Goal: Transaction & Acquisition: Purchase product/service

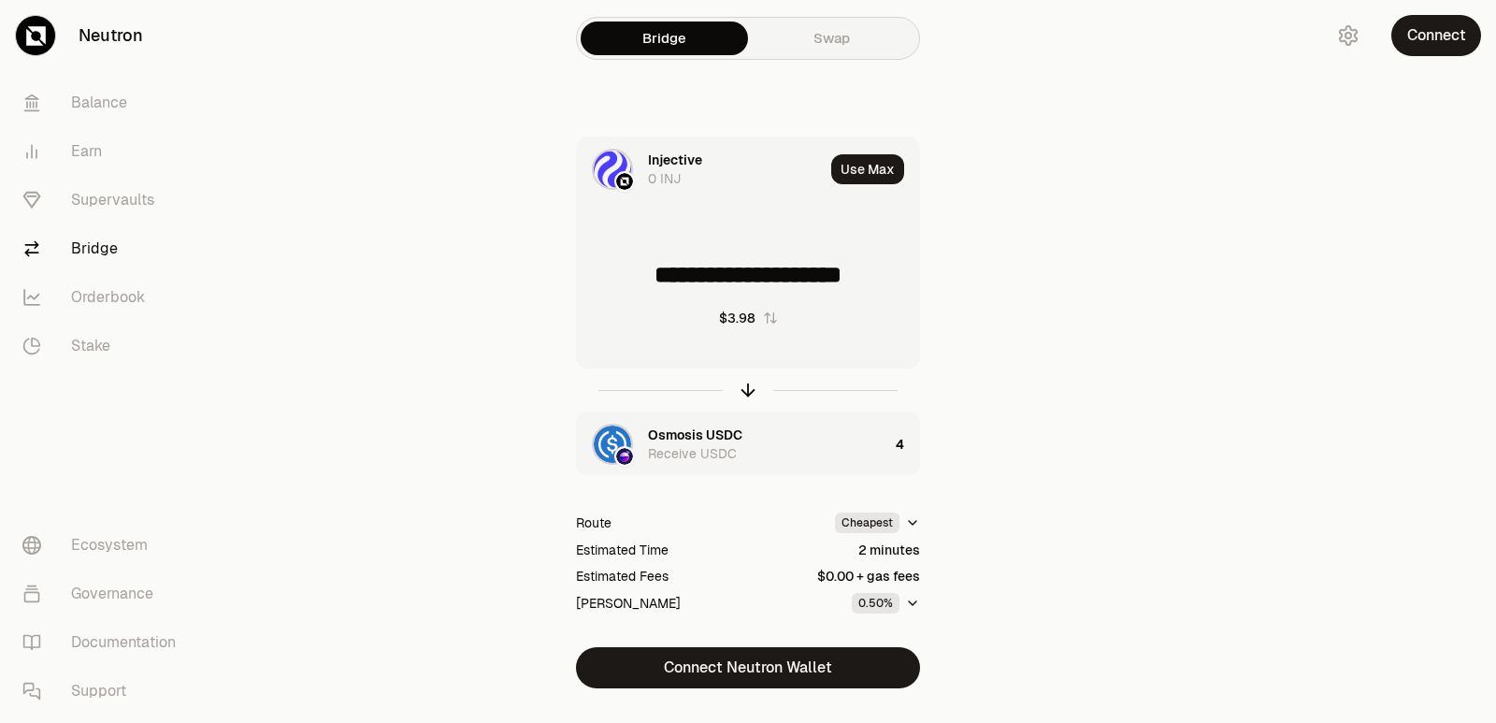
click at [747, 390] on icon "button" at bounding box center [747, 389] width 21 height 21
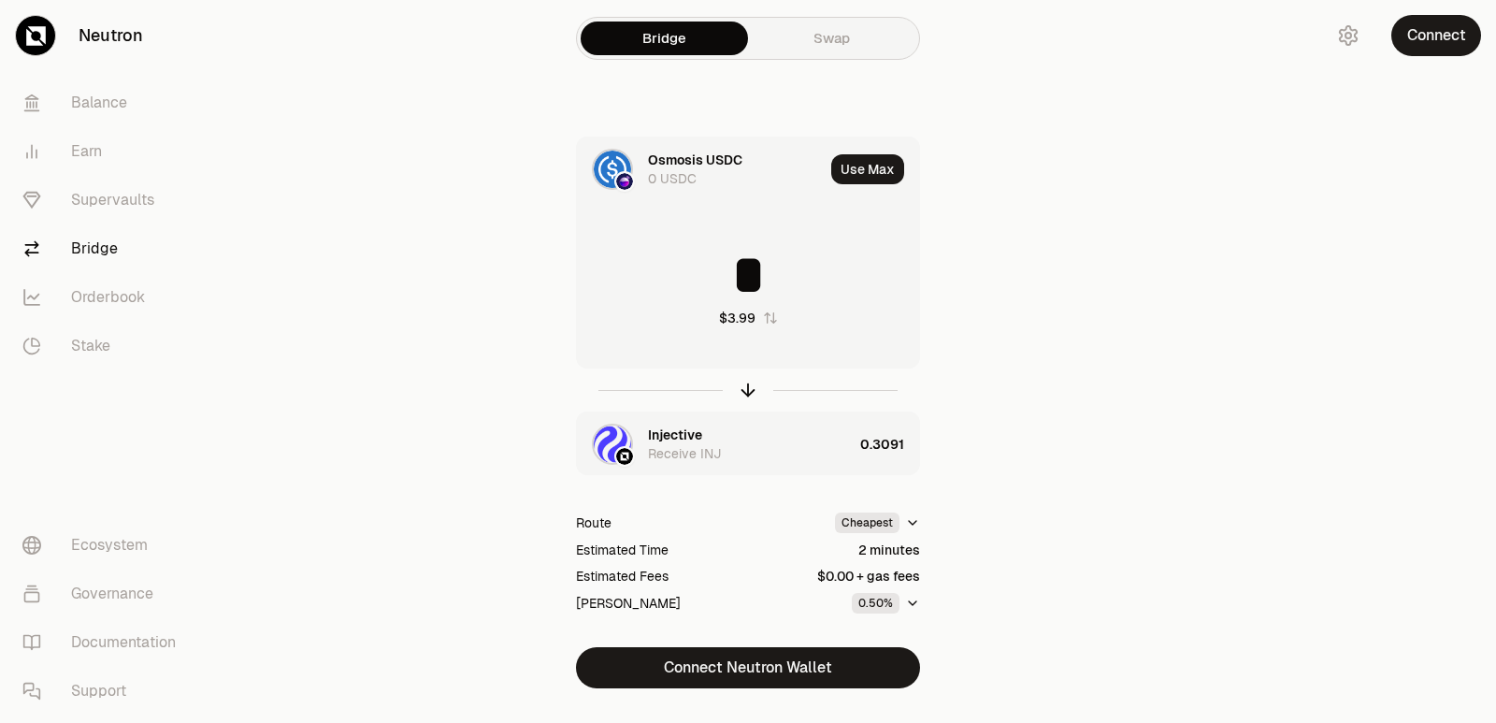
click at [747, 390] on icon "button" at bounding box center [747, 389] width 21 height 21
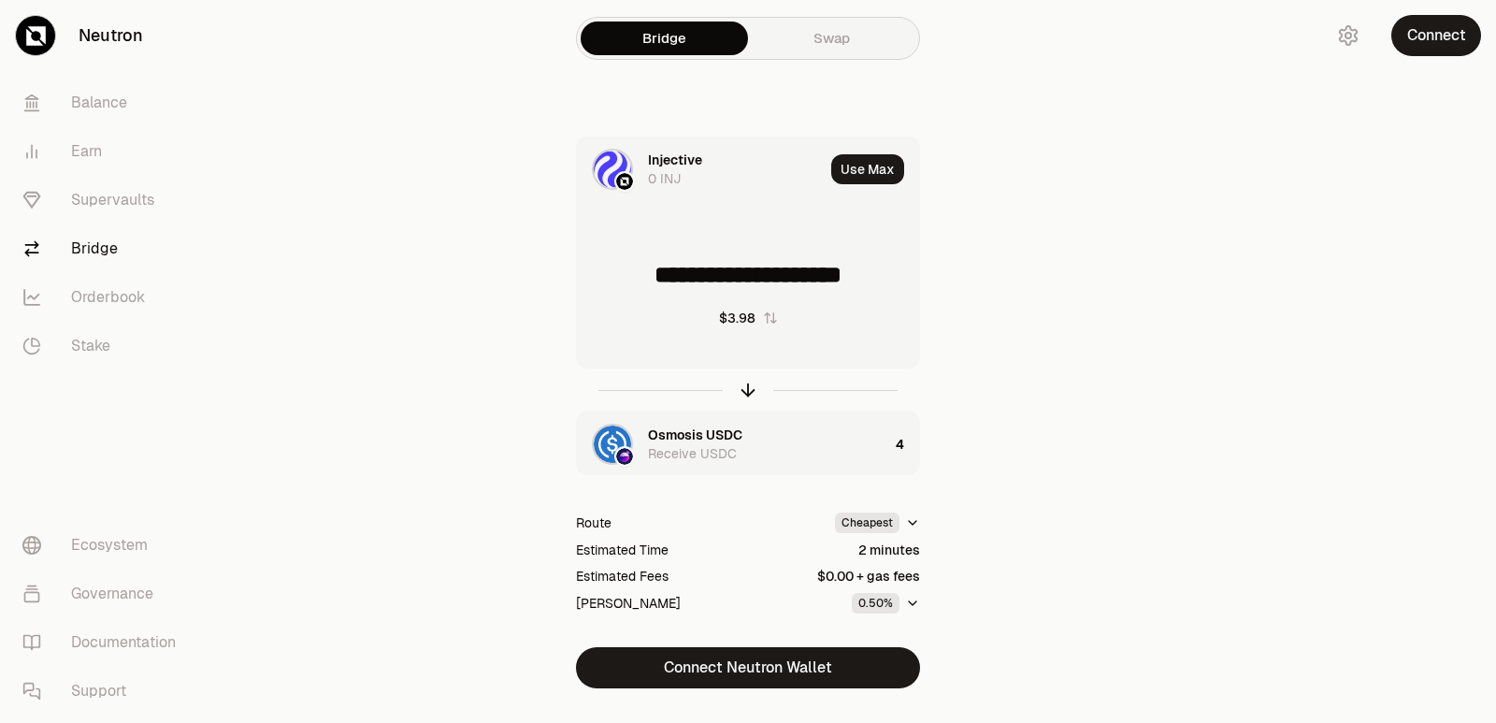
click at [747, 390] on icon "button" at bounding box center [747, 389] width 21 height 21
type input "*"
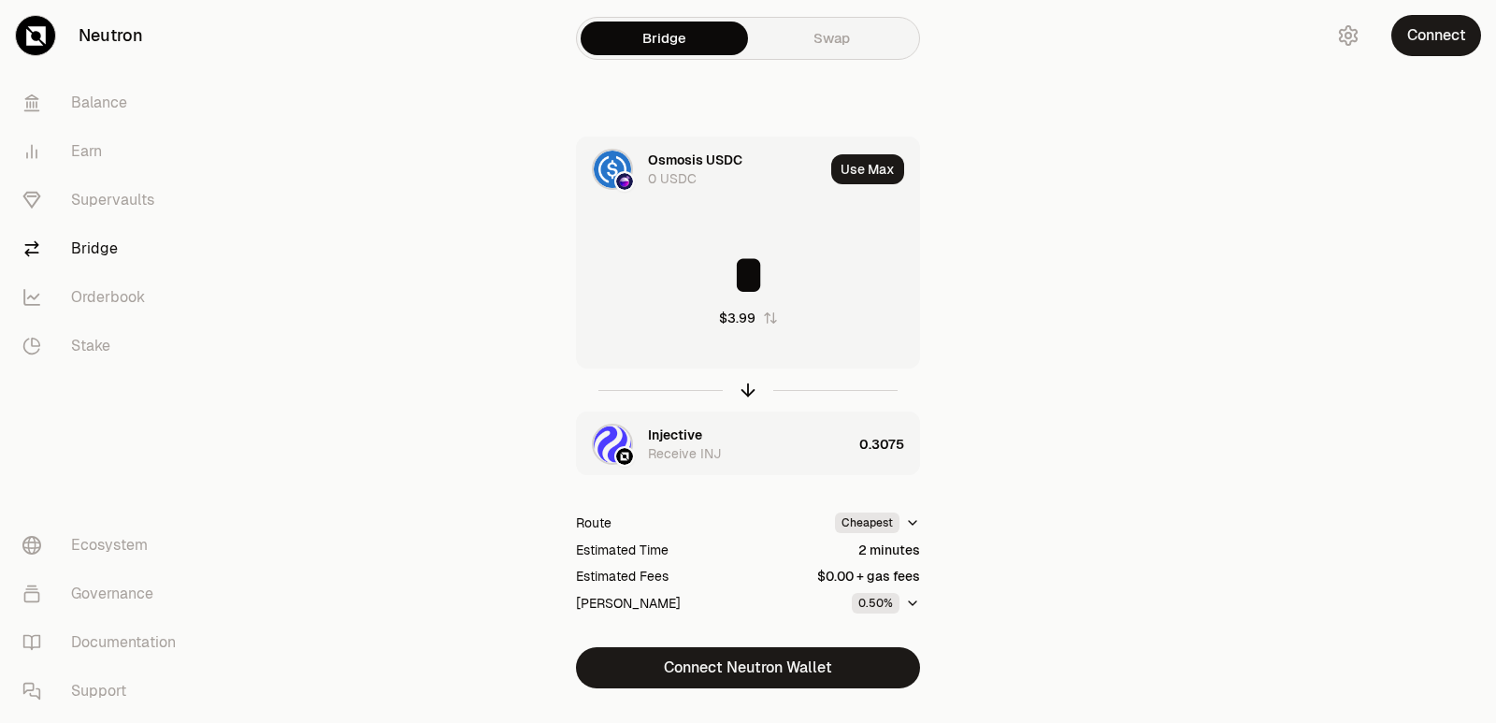
click at [668, 442] on div "Injective" at bounding box center [675, 434] width 54 height 19
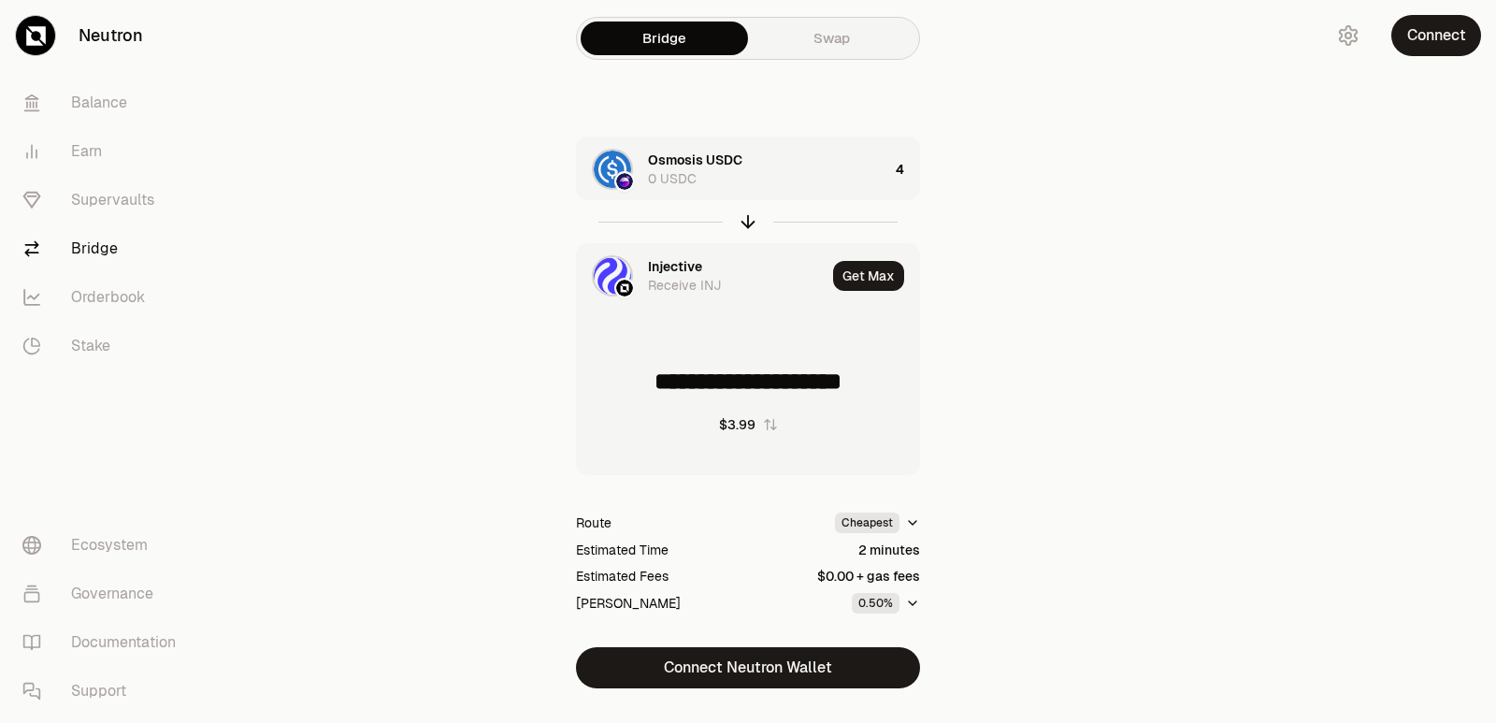
click at [657, 270] on div "Injective" at bounding box center [675, 266] width 54 height 19
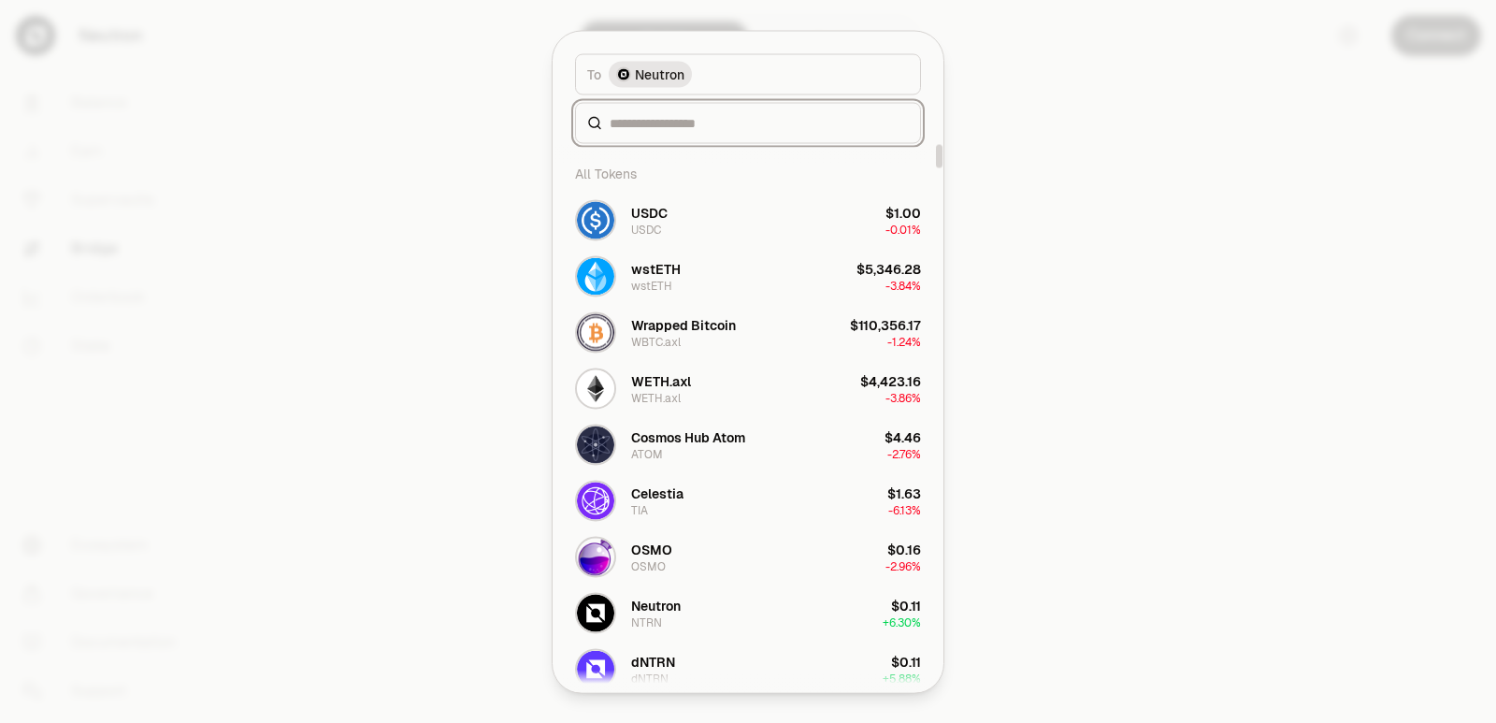
click at [658, 124] on input at bounding box center [758, 122] width 299 height 19
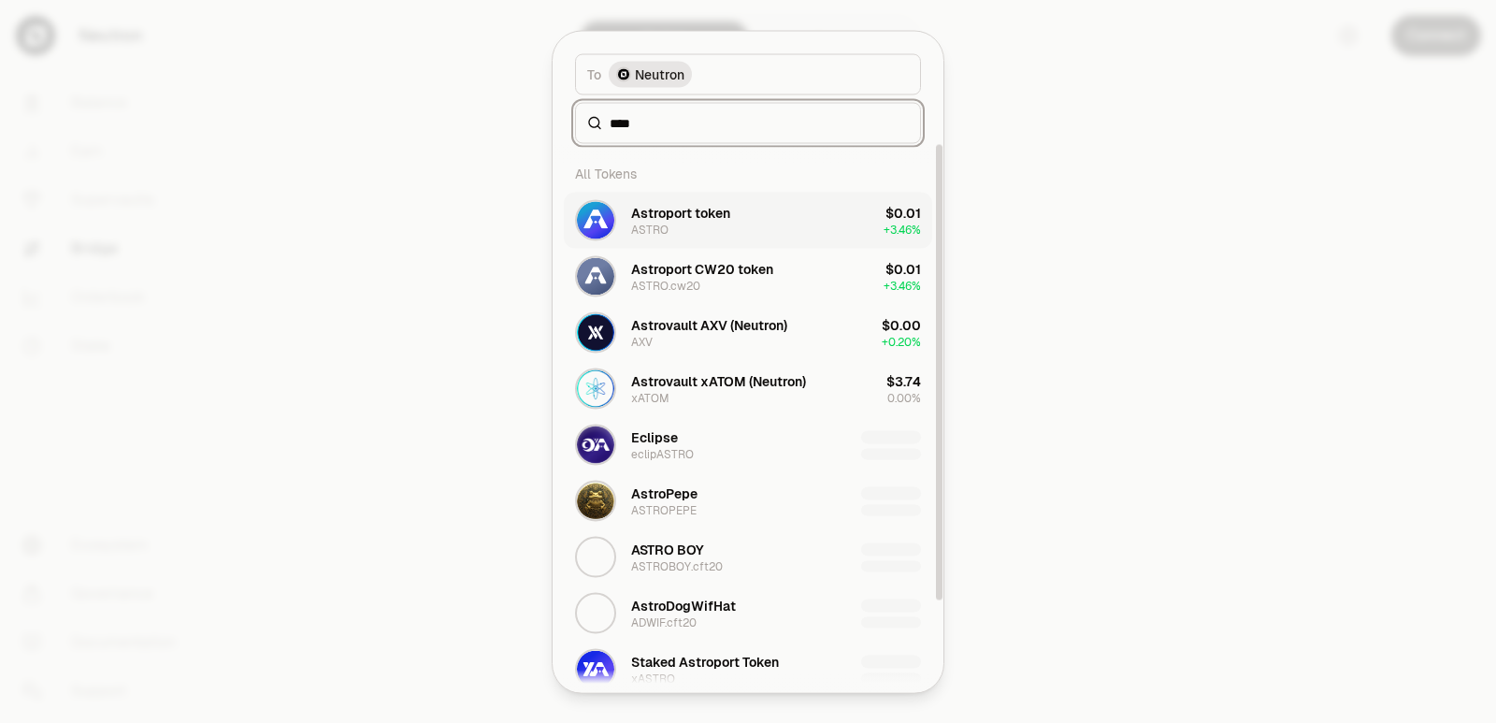
type input "****"
click at [665, 227] on div "ASTRO" at bounding box center [649, 229] width 37 height 15
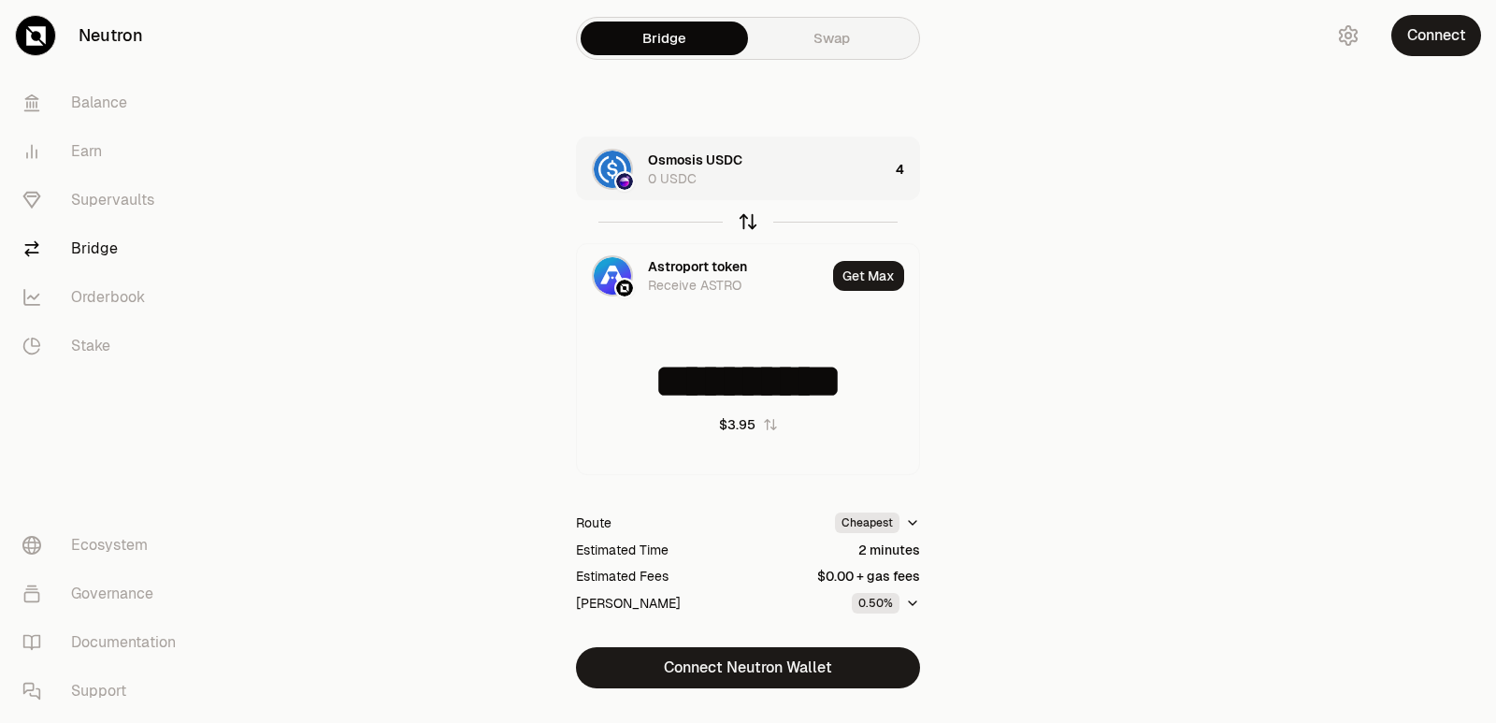
click at [742, 222] on icon "button" at bounding box center [747, 221] width 21 height 21
click at [746, 219] on icon "button" at bounding box center [747, 221] width 21 height 21
type input "*"
click at [789, 165] on div "Astroport token 0 ASTRO" at bounding box center [745, 168] width 194 height 37
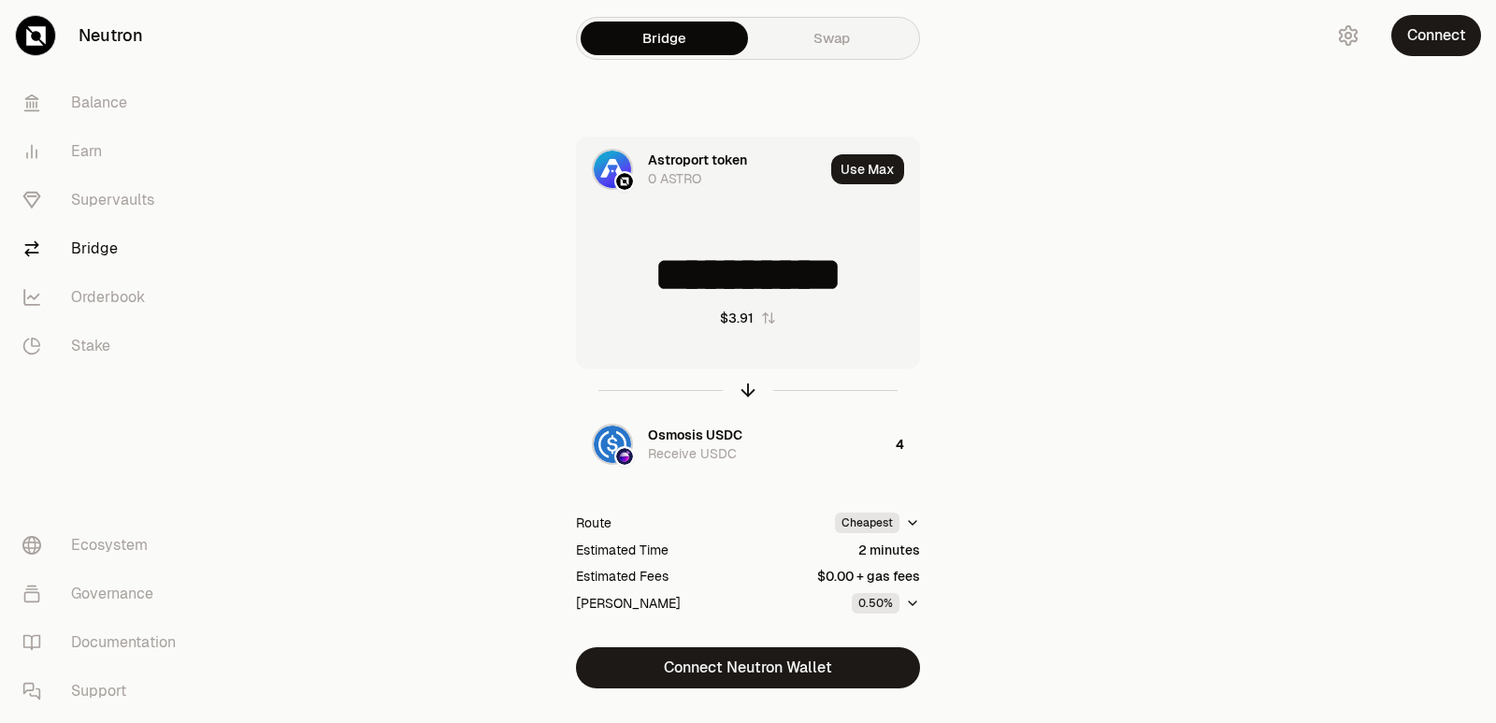
drag, startPoint x: 883, startPoint y: 271, endPoint x: 678, endPoint y: 283, distance: 206.0
click at [678, 283] on input "**********" at bounding box center [748, 275] width 342 height 56
drag, startPoint x: 880, startPoint y: 278, endPoint x: 674, endPoint y: 269, distance: 205.8
click at [674, 269] on input "**********" at bounding box center [748, 275] width 342 height 56
type input "***"
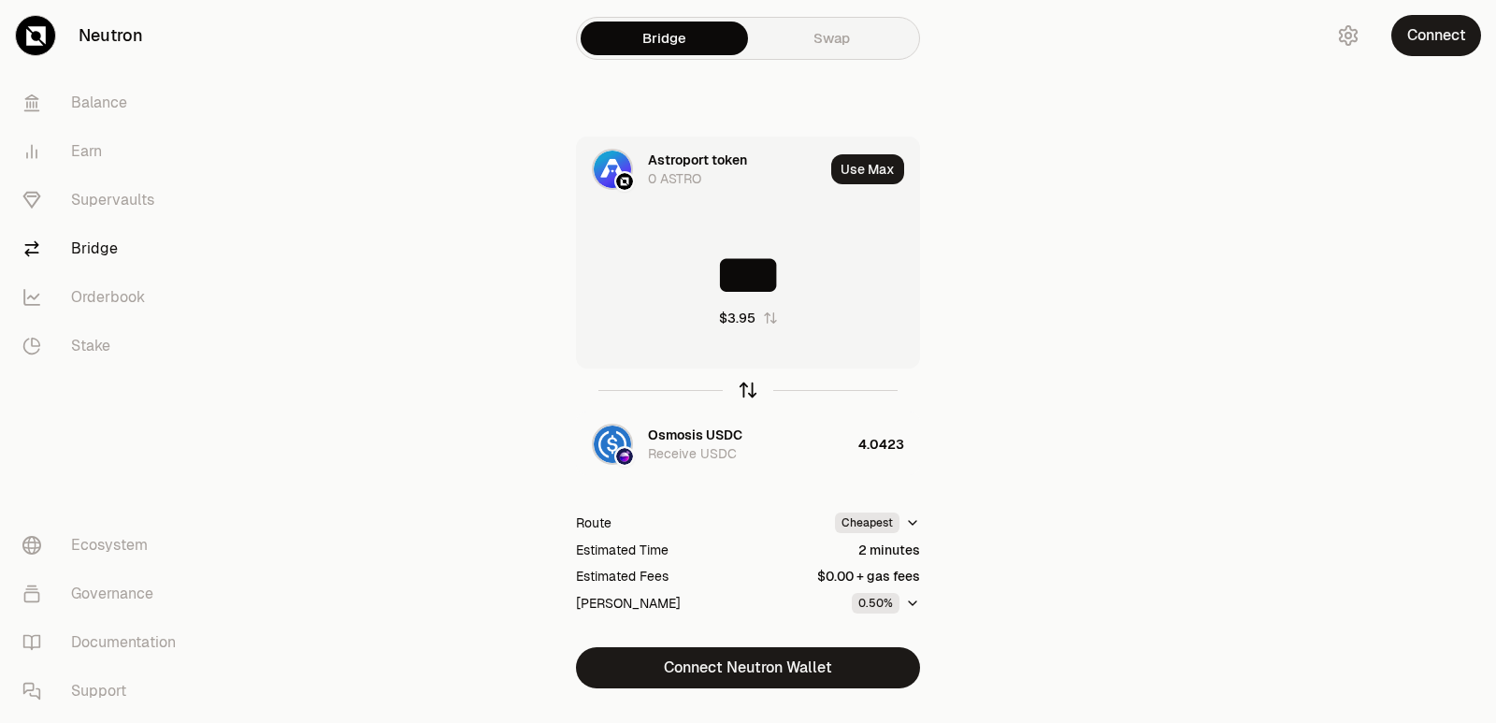
click at [741, 389] on icon "button" at bounding box center [747, 389] width 21 height 21
click at [727, 269] on input at bounding box center [748, 275] width 342 height 56
type input "*"
click at [746, 388] on icon "button" at bounding box center [747, 389] width 21 height 21
click at [700, 284] on input at bounding box center [748, 275] width 342 height 56
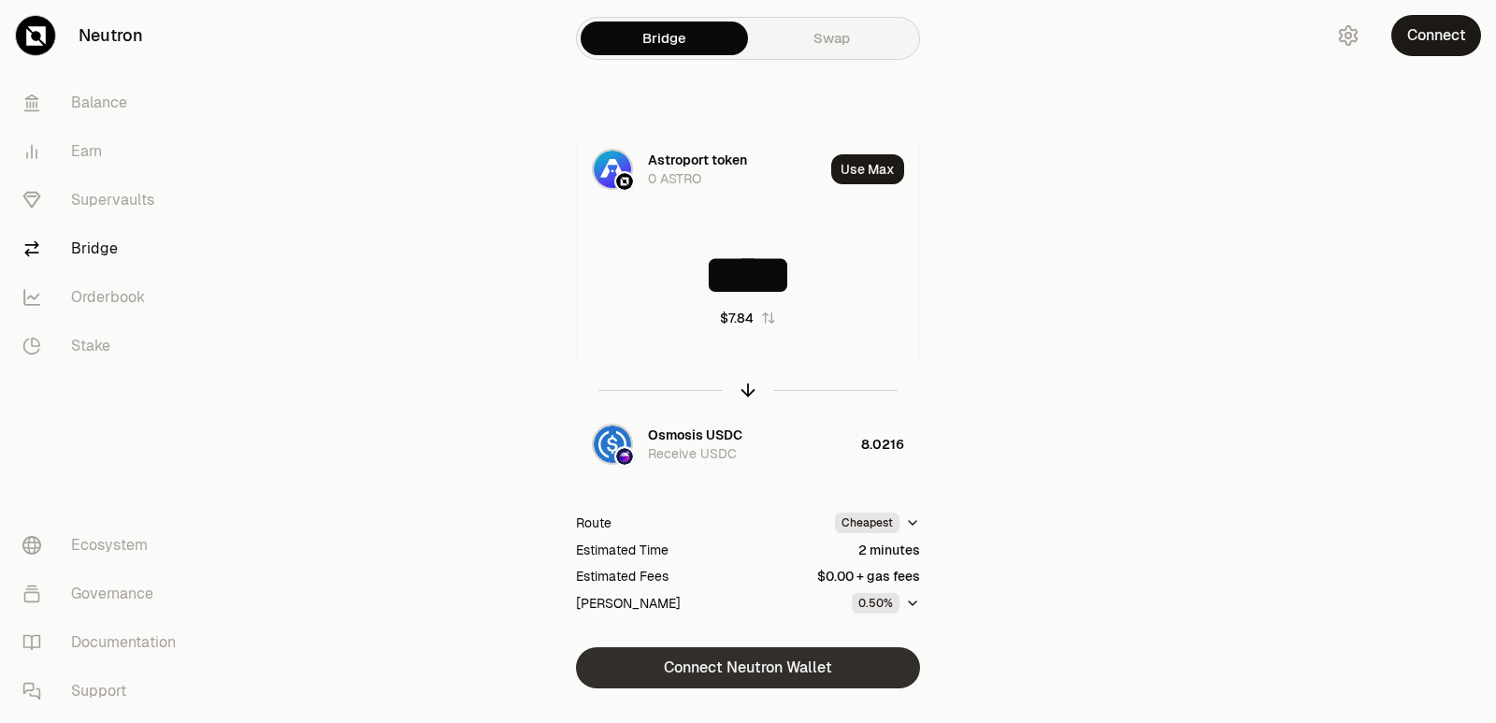
type input "****"
click at [739, 675] on button "Connect Neutron Wallet" at bounding box center [748, 667] width 344 height 41
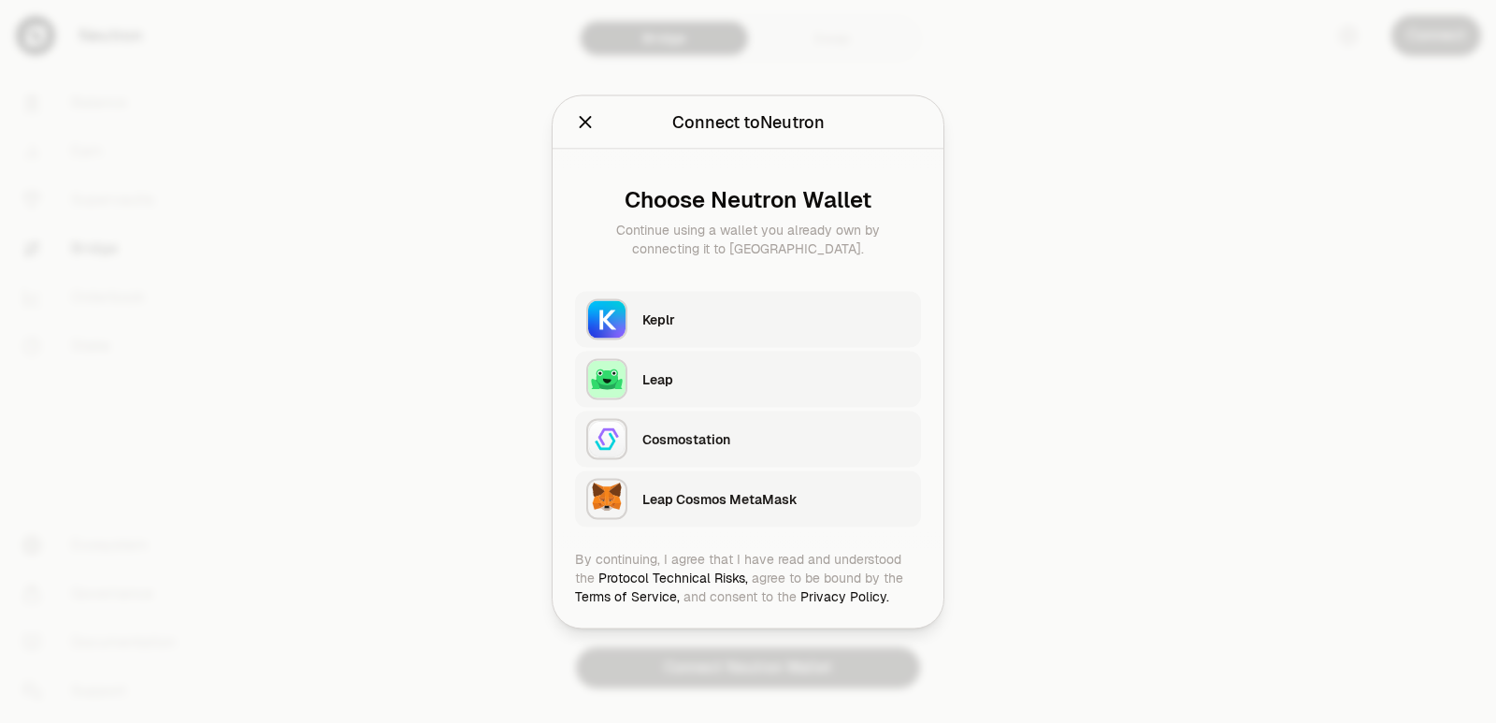
click at [717, 312] on div "Keplr" at bounding box center [775, 318] width 267 height 19
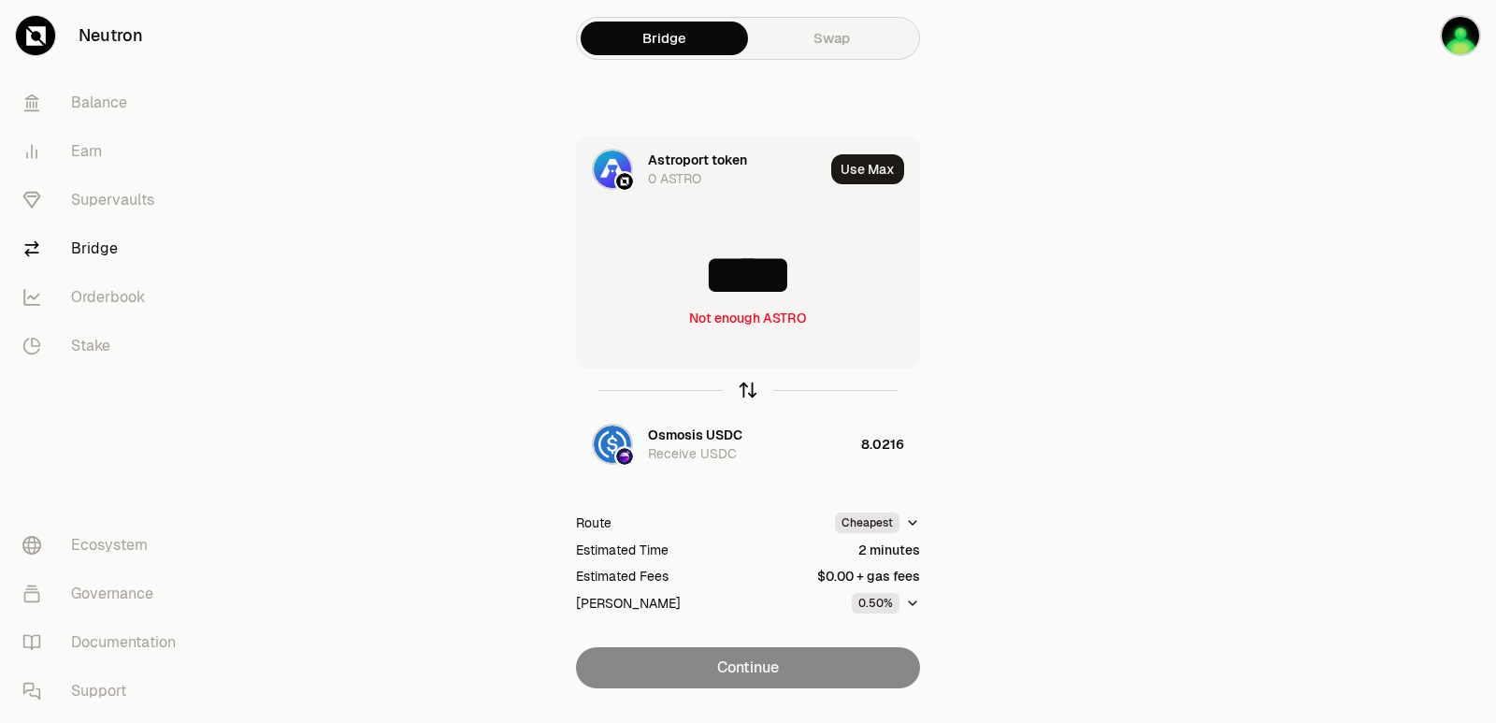
click at [748, 385] on icon "button" at bounding box center [747, 389] width 21 height 21
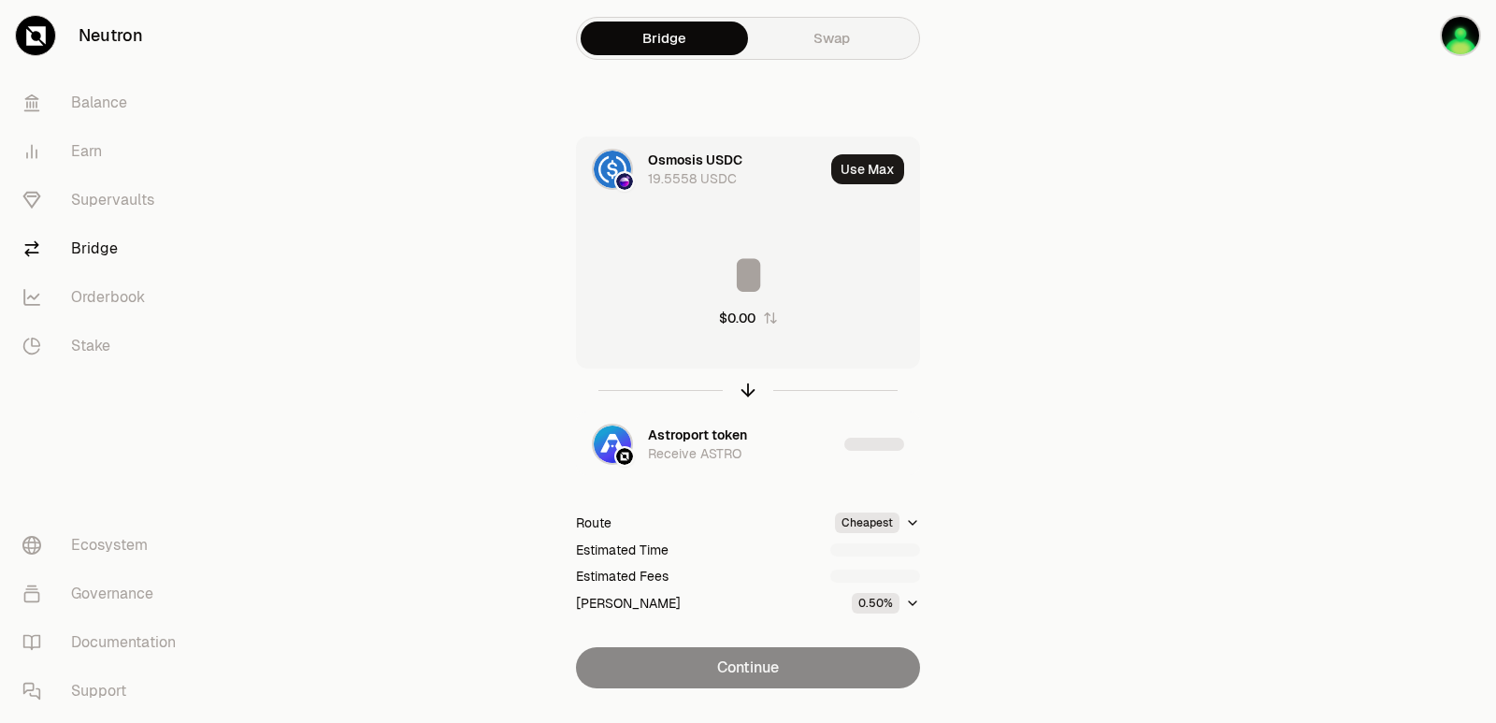
click at [726, 271] on input at bounding box center [748, 275] width 342 height 56
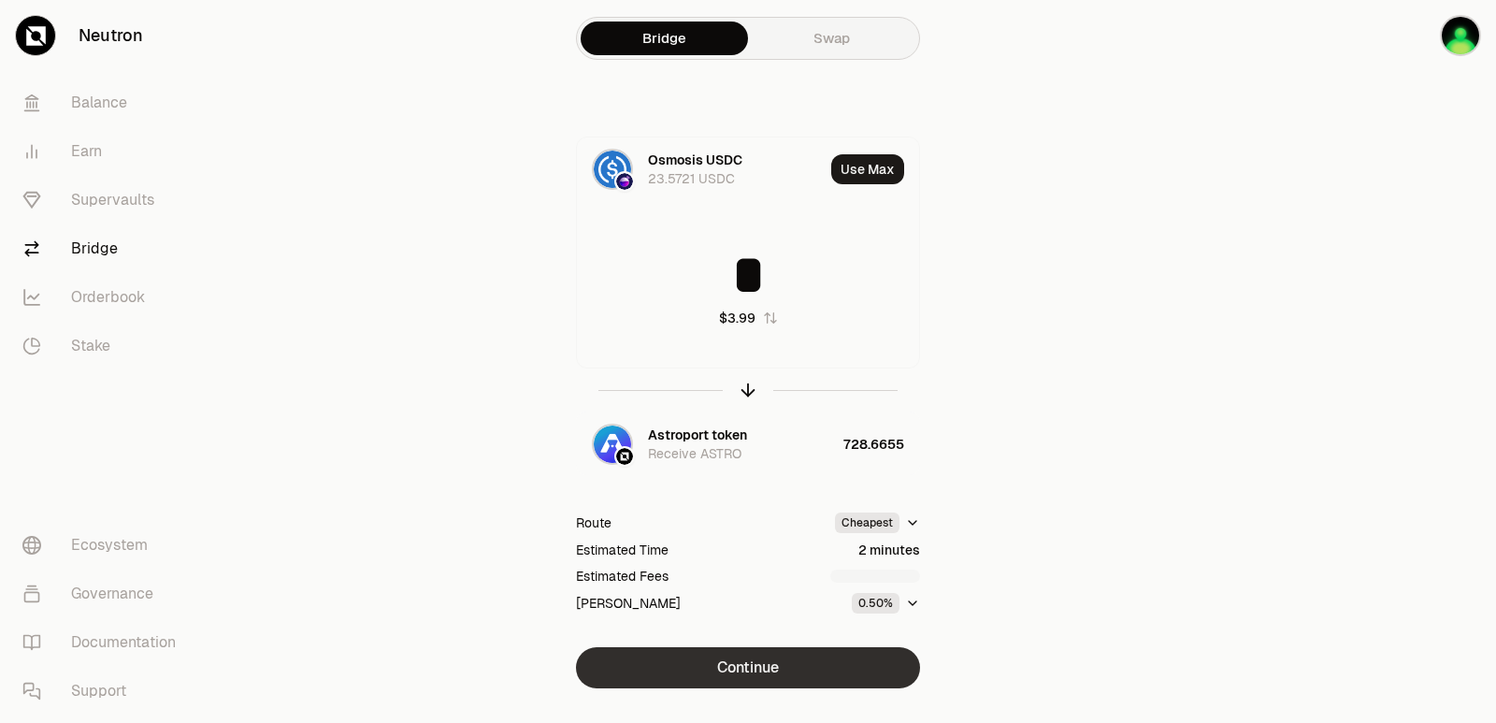
type input "*"
click at [758, 666] on button "Continue" at bounding box center [748, 667] width 344 height 41
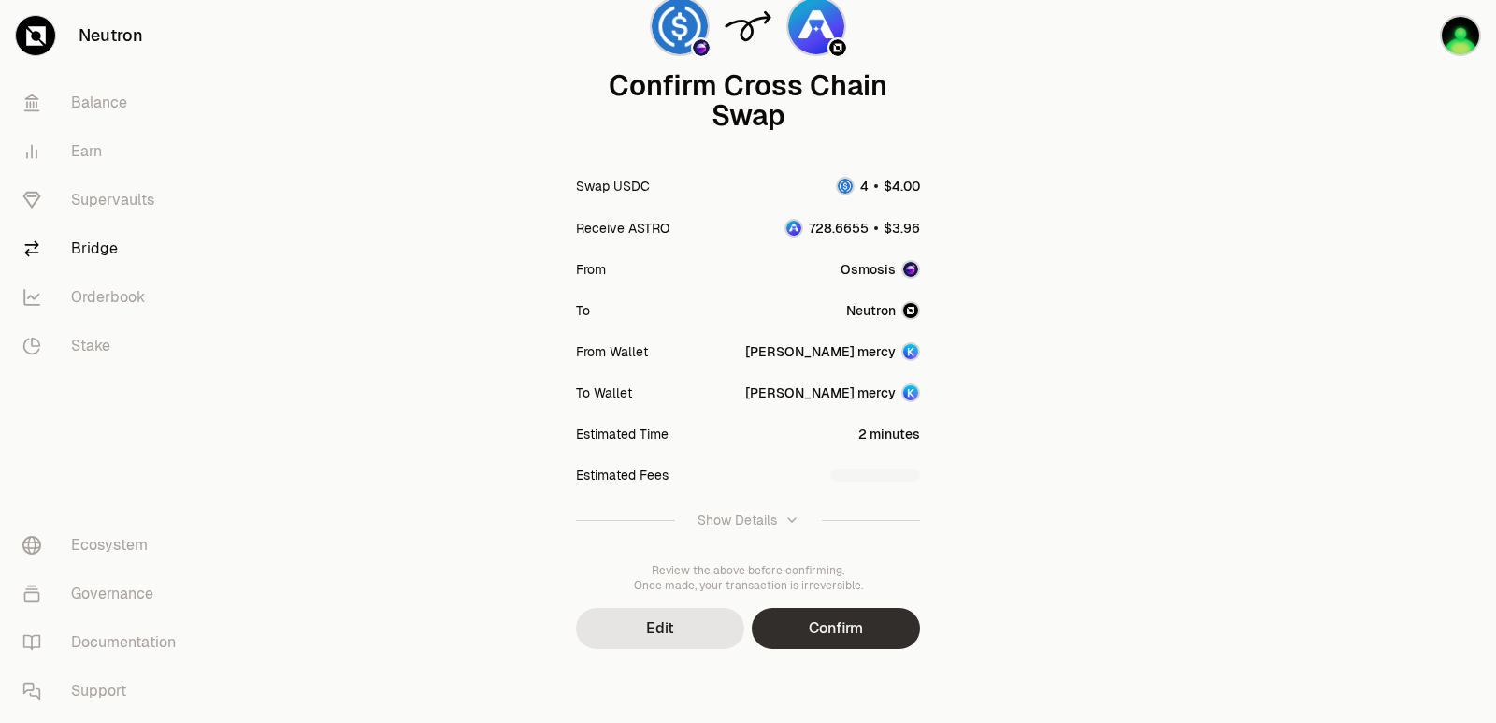
scroll to position [154, 0]
click at [797, 632] on button "Confirm" at bounding box center [836, 627] width 168 height 41
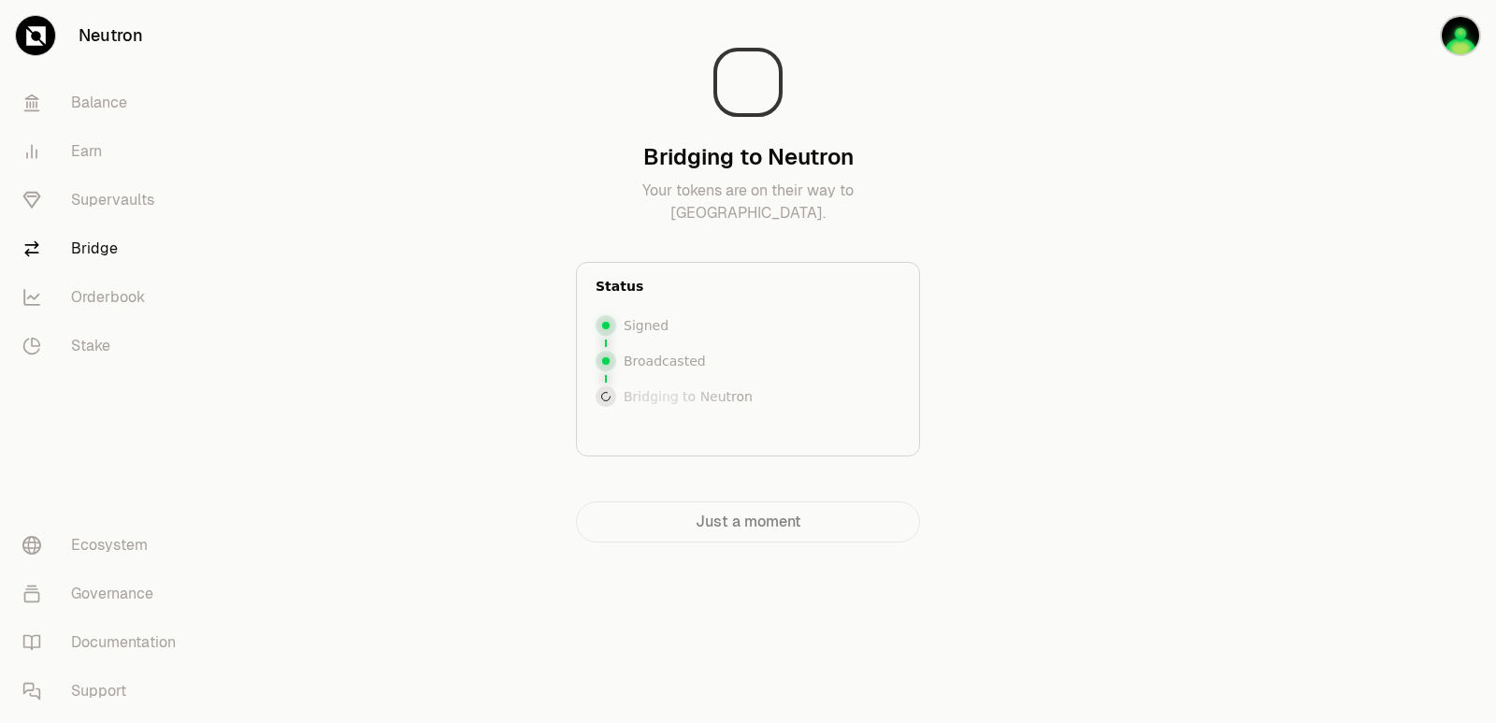
click at [1419, 313] on div at bounding box center [1390, 308] width 209 height 617
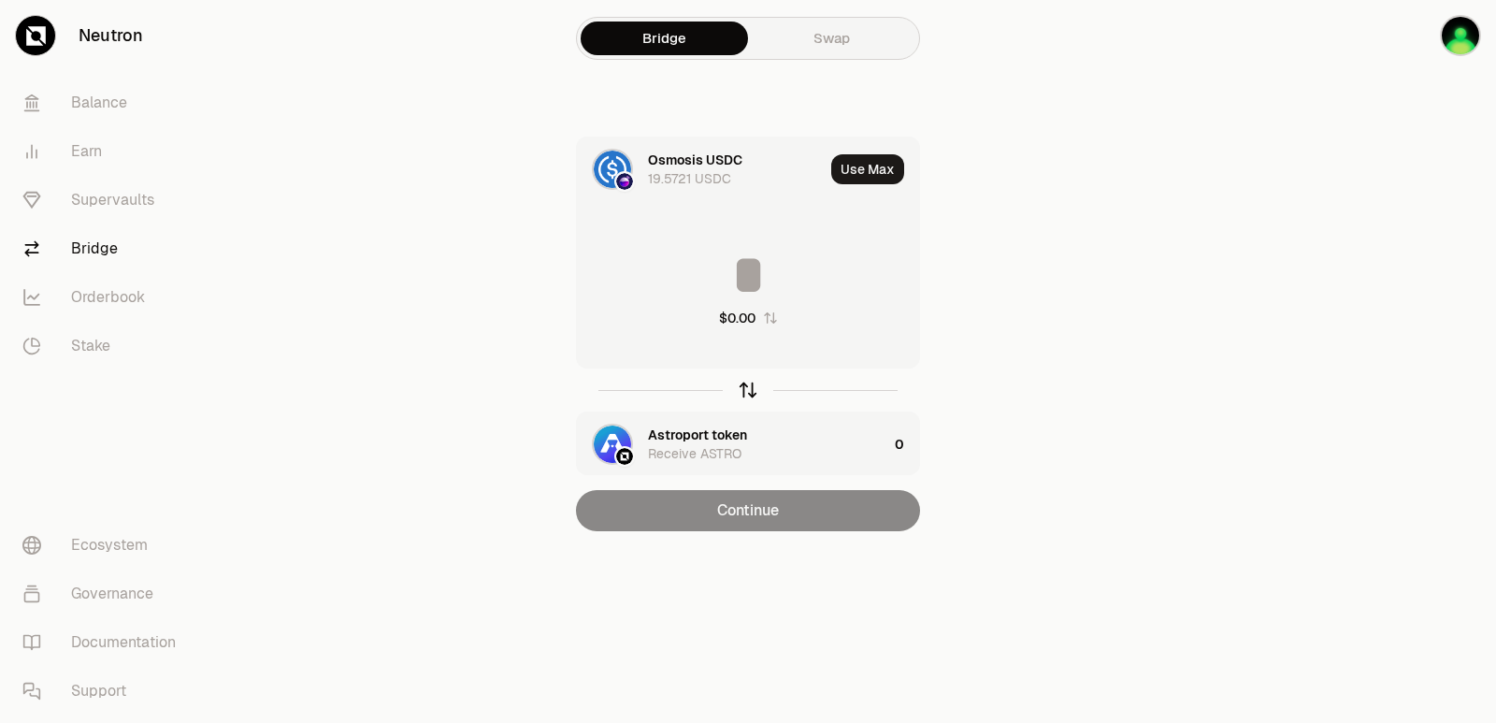
click at [747, 392] on icon "button" at bounding box center [747, 389] width 21 height 21
click at [880, 170] on button "Use Max" at bounding box center [867, 169] width 73 height 30
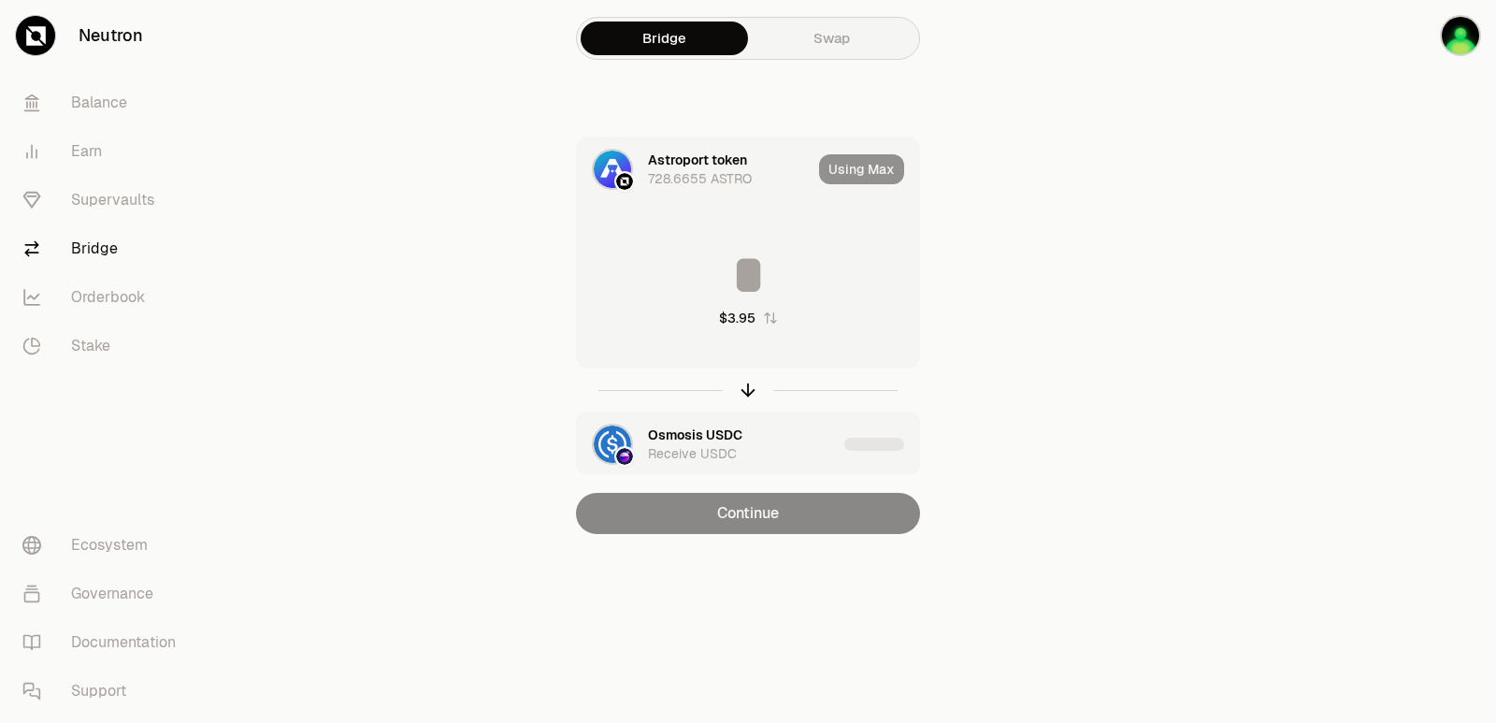
type input "**********"
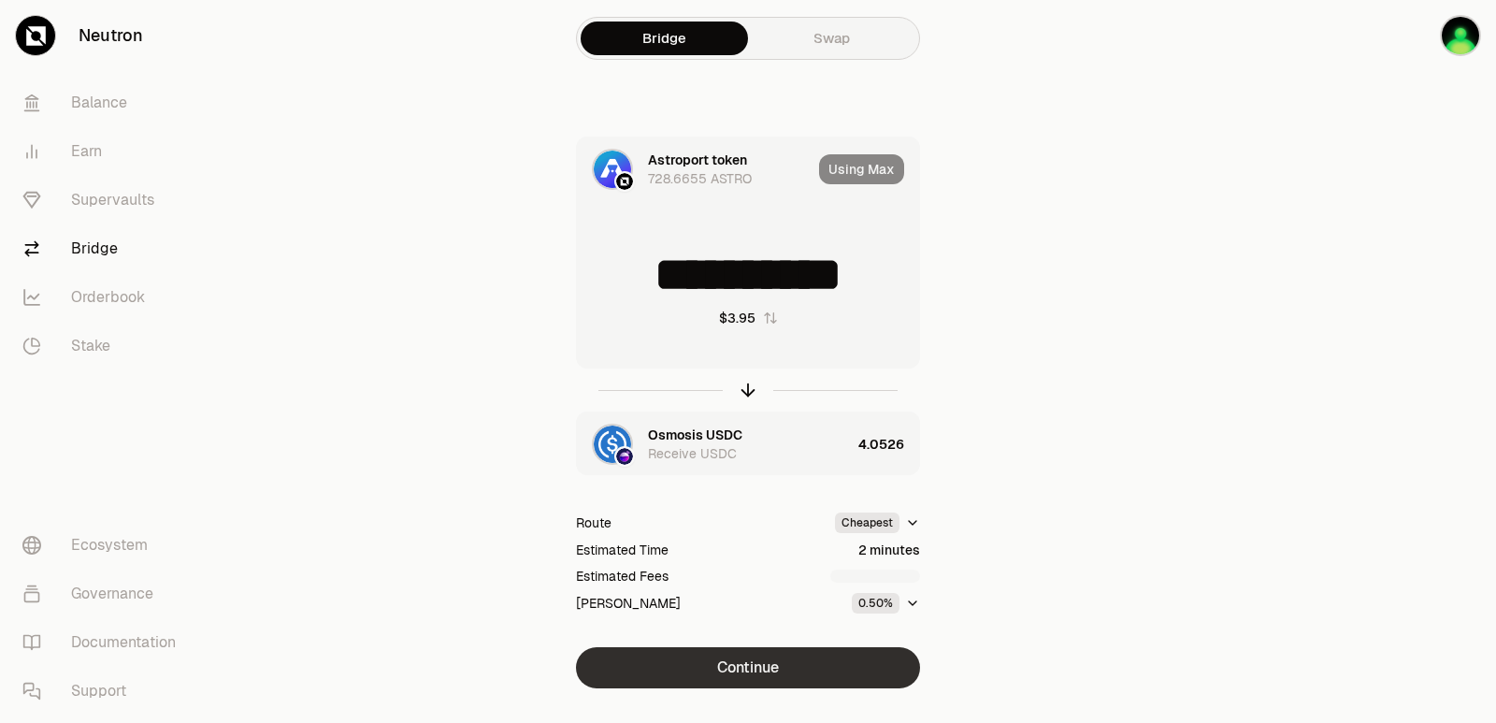
click at [771, 670] on button "Continue" at bounding box center [748, 667] width 344 height 41
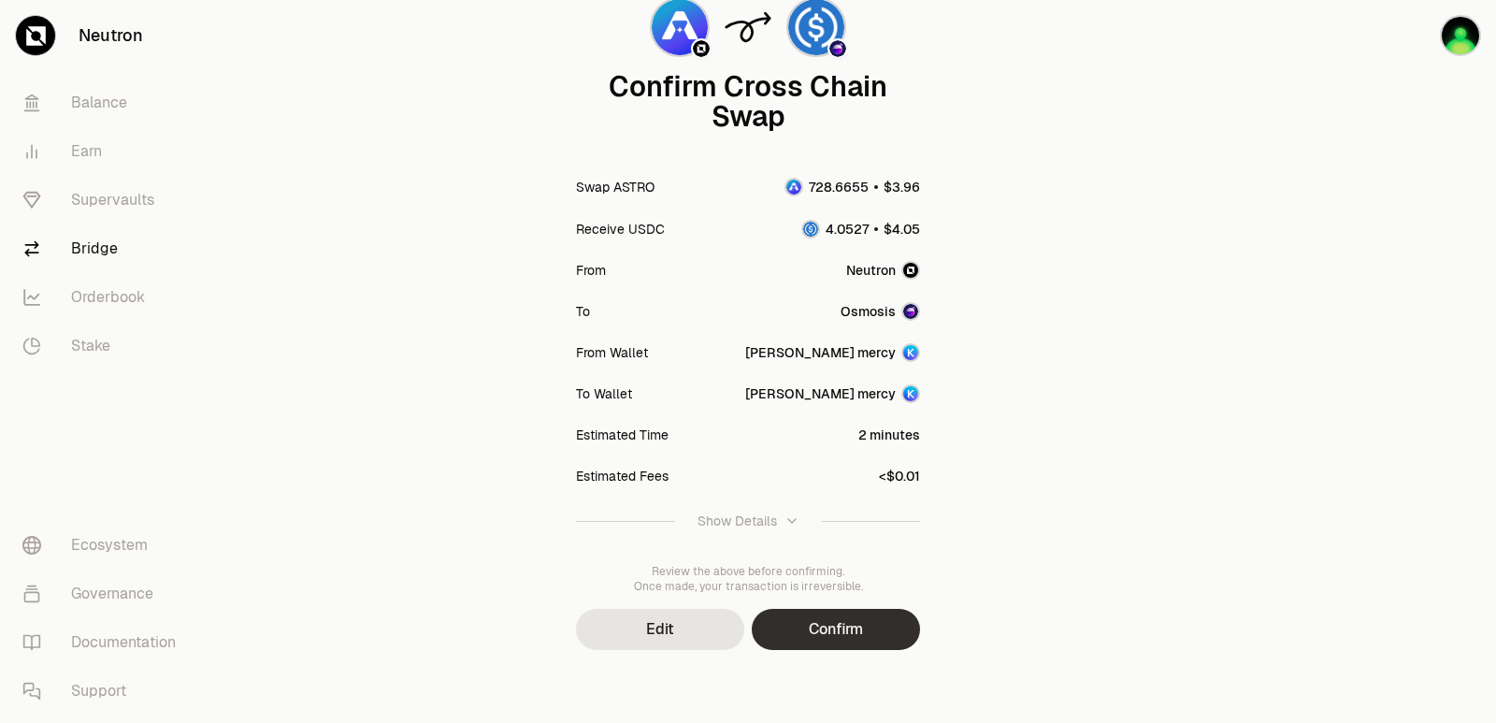
scroll to position [154, 0]
click at [831, 627] on button "Confirm" at bounding box center [836, 627] width 168 height 41
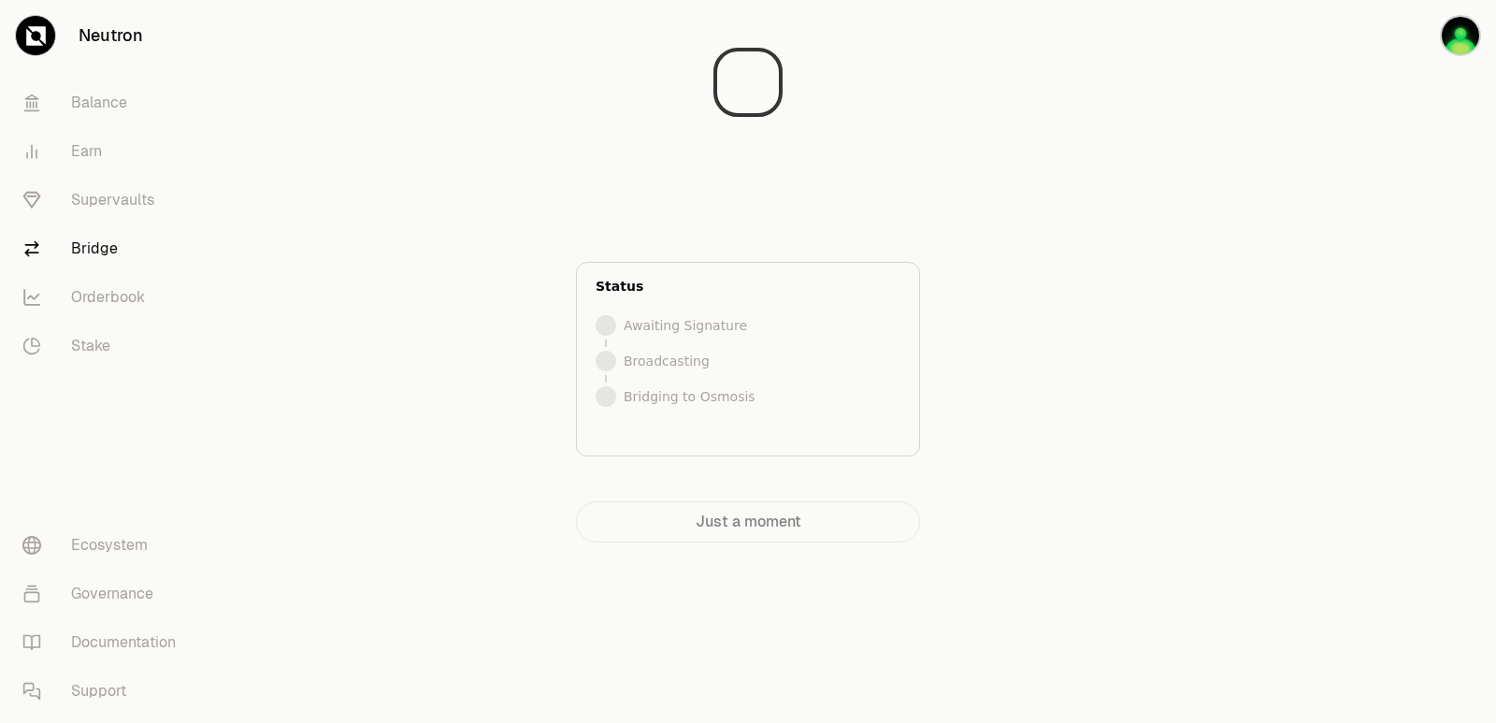
scroll to position [0, 0]
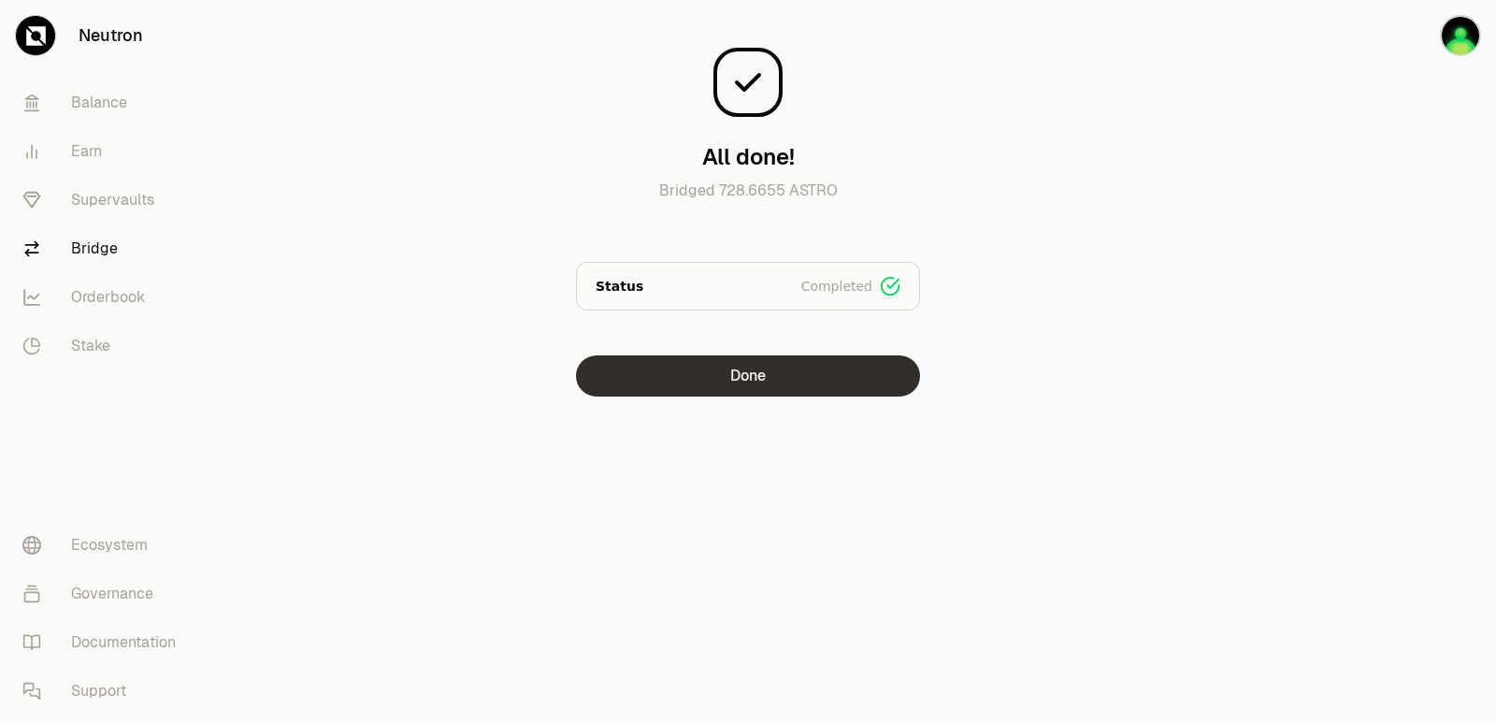
click at [752, 377] on button "Done" at bounding box center [748, 375] width 344 height 41
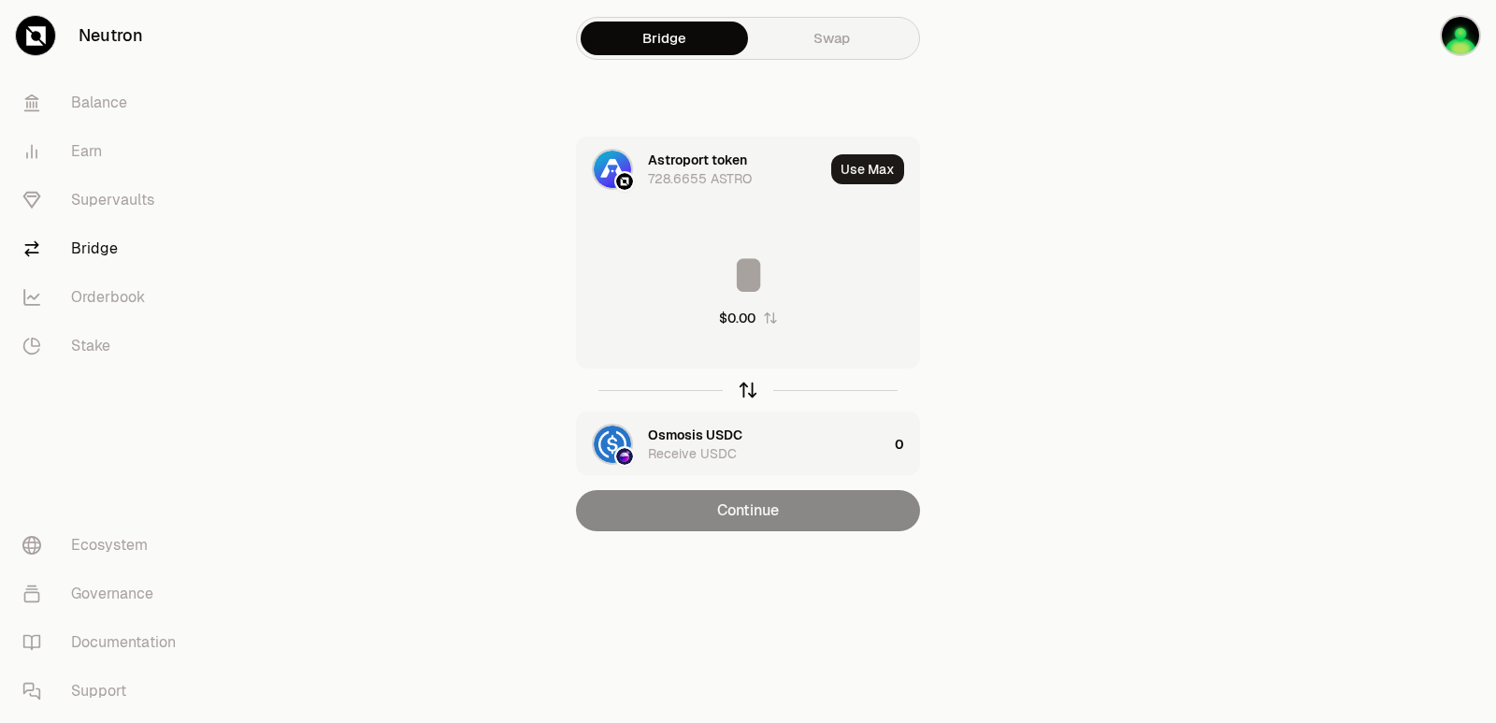
click at [748, 392] on icon "button" at bounding box center [747, 389] width 21 height 21
click at [678, 426] on div "Astroport token" at bounding box center [697, 434] width 99 height 19
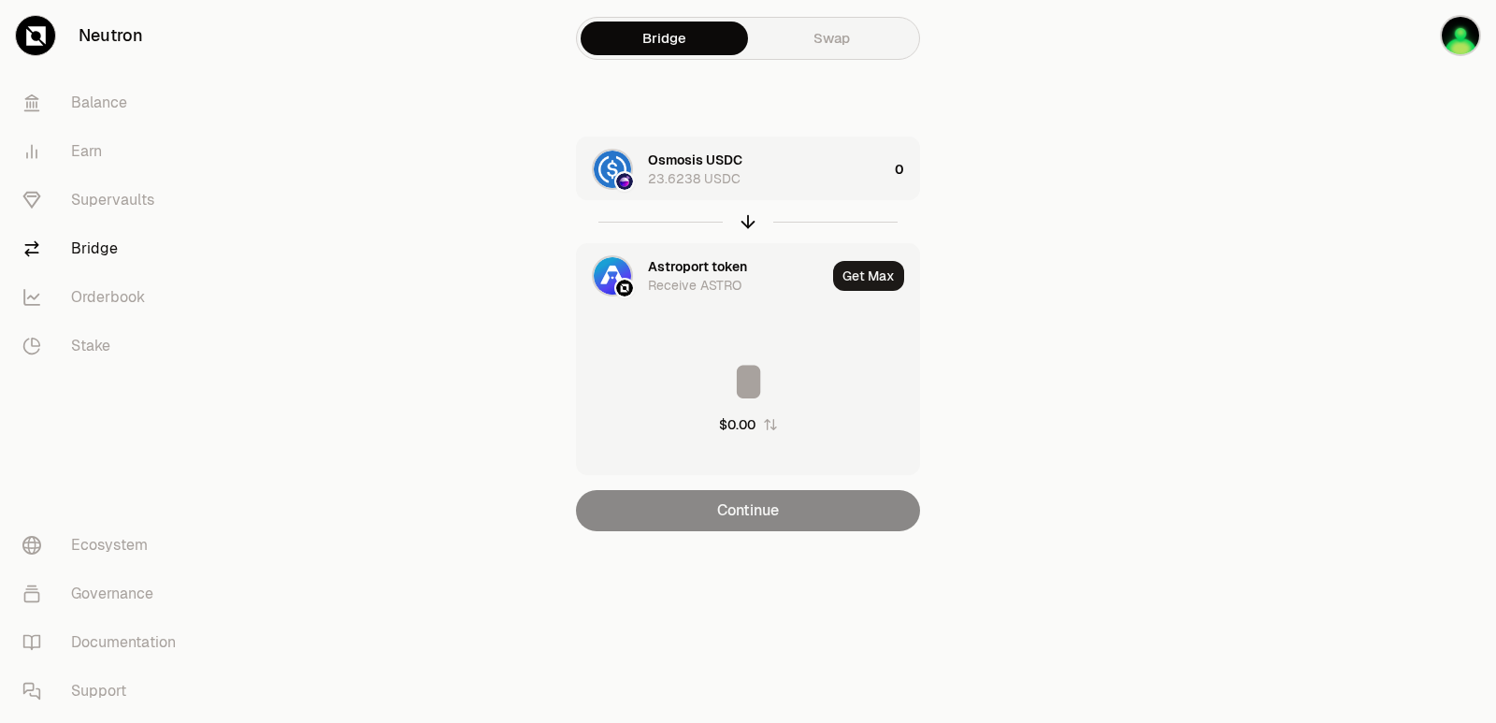
click at [670, 262] on div "Astroport token" at bounding box center [697, 266] width 99 height 19
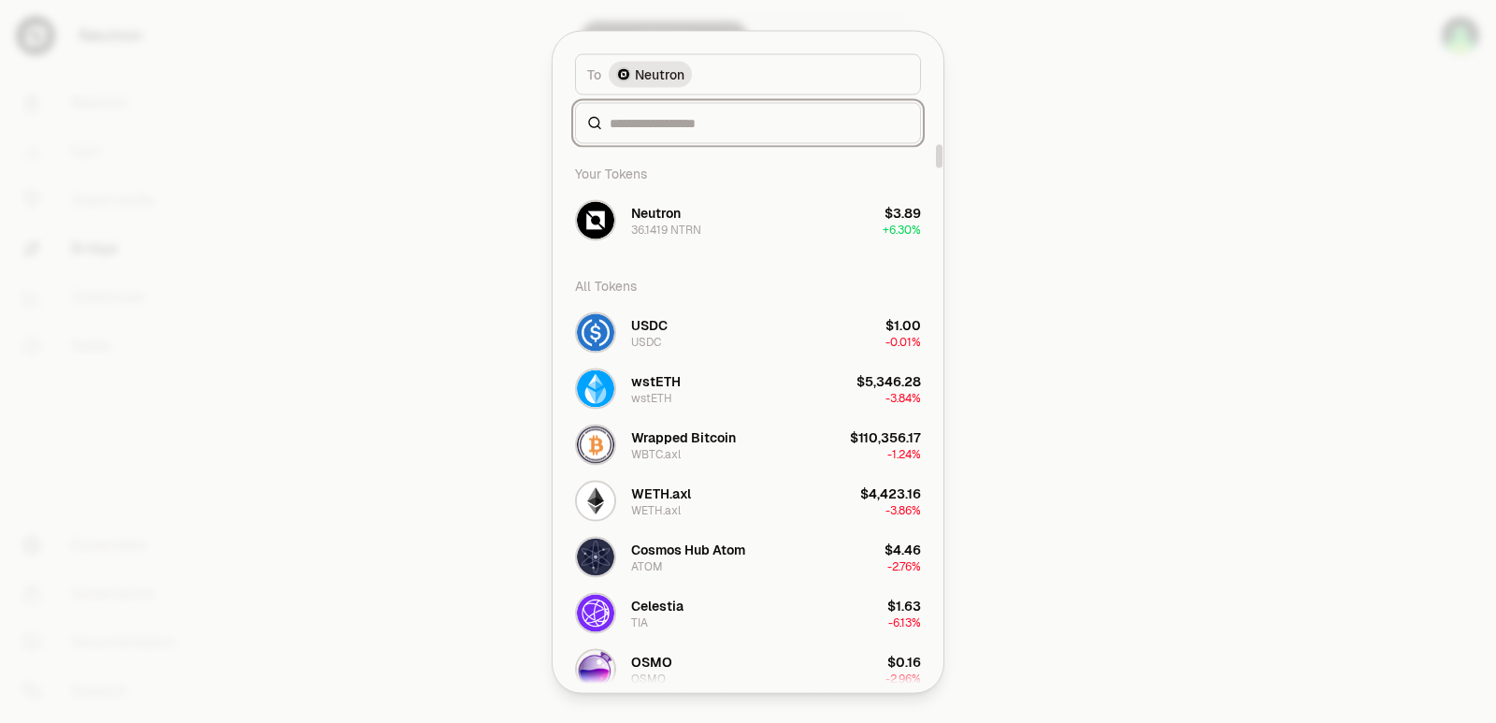
click at [666, 124] on input at bounding box center [758, 122] width 299 height 19
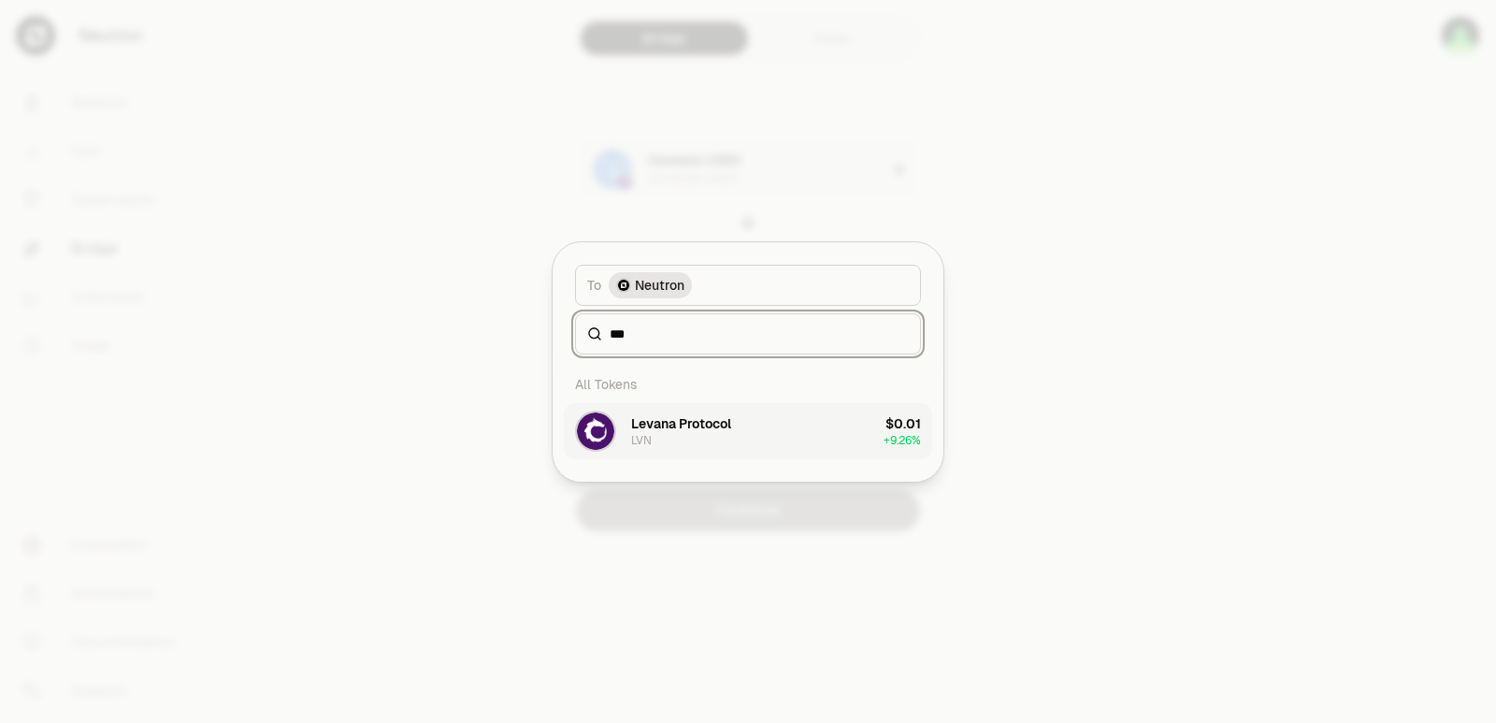
type input "***"
click at [700, 452] on button "Levana Protocol LVN $0.01 + 9.26%" at bounding box center [748, 431] width 368 height 56
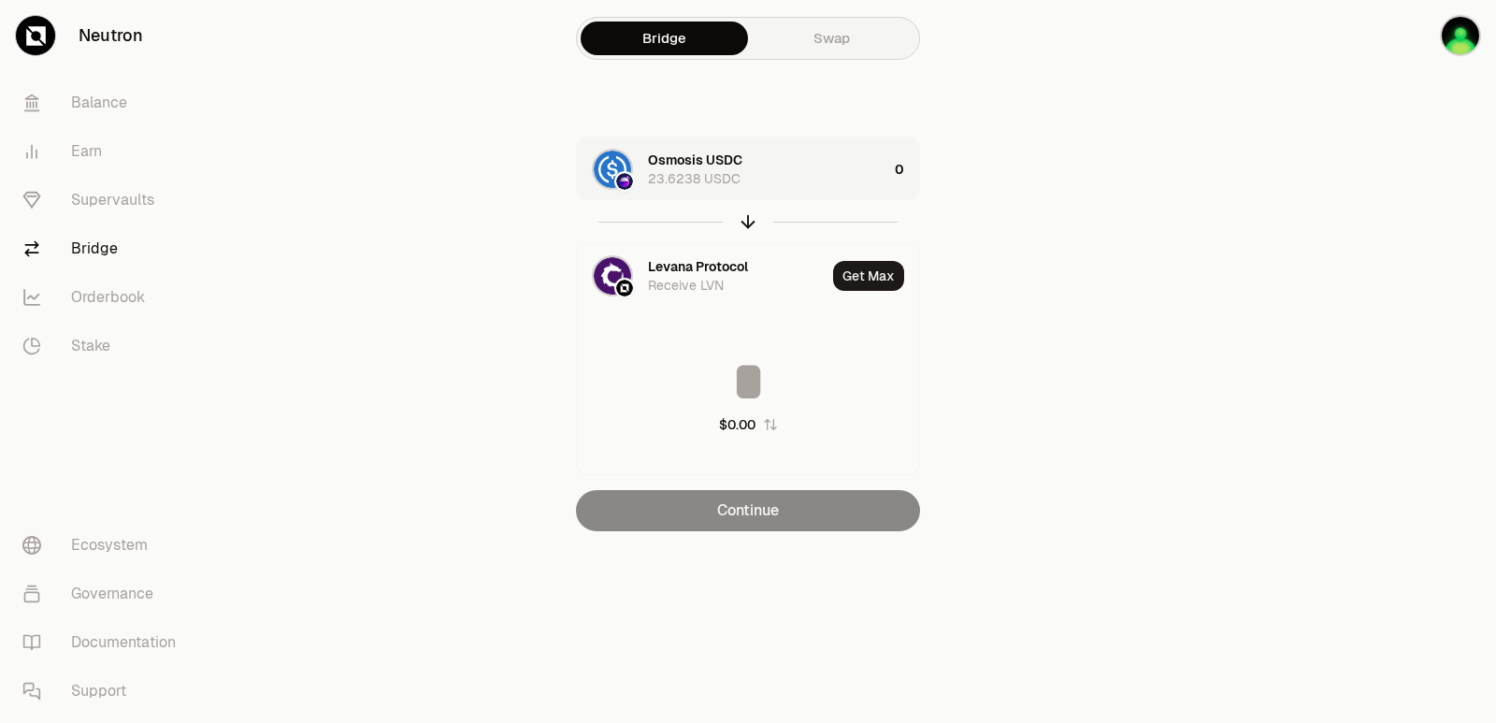
click at [801, 182] on div "Osmosis USDC 23.6238 USDC" at bounding box center [767, 168] width 239 height 37
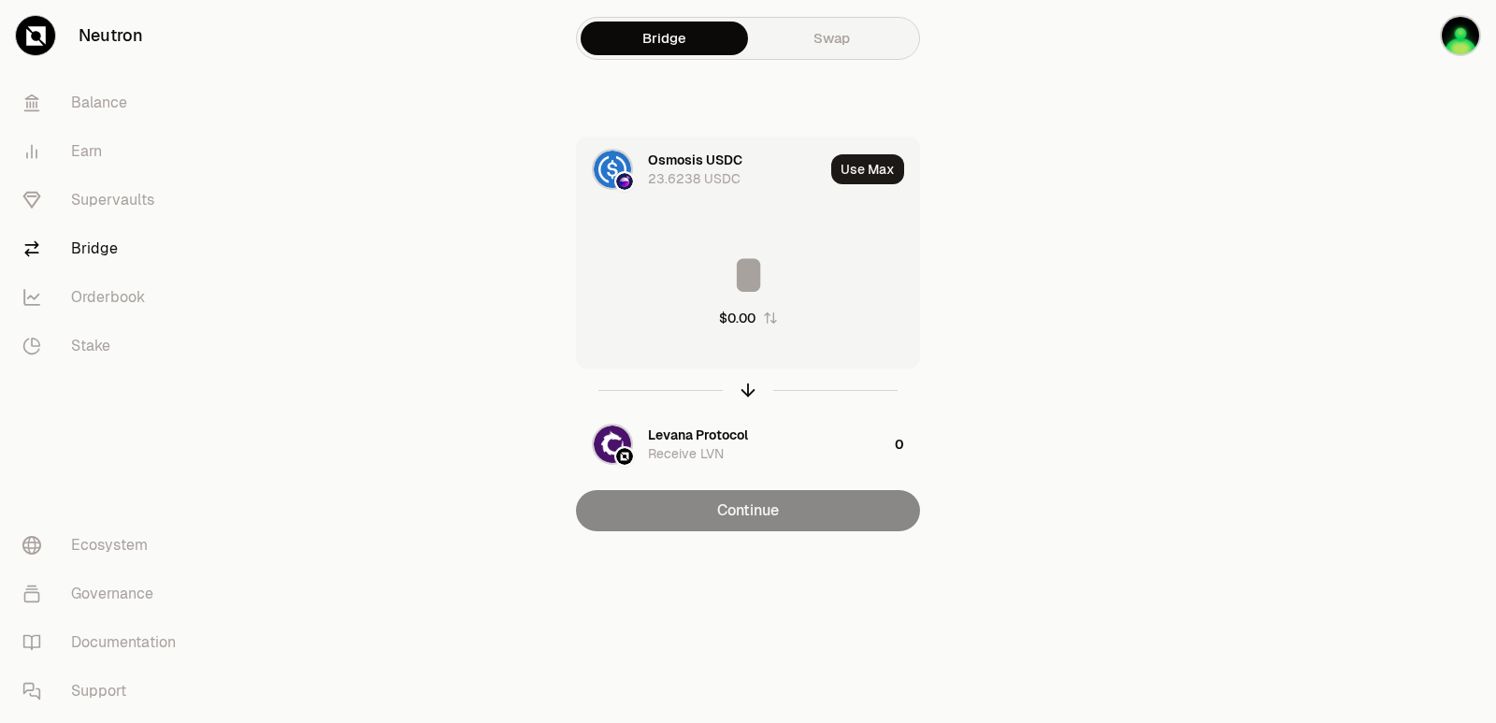
click at [776, 283] on input at bounding box center [748, 275] width 342 height 56
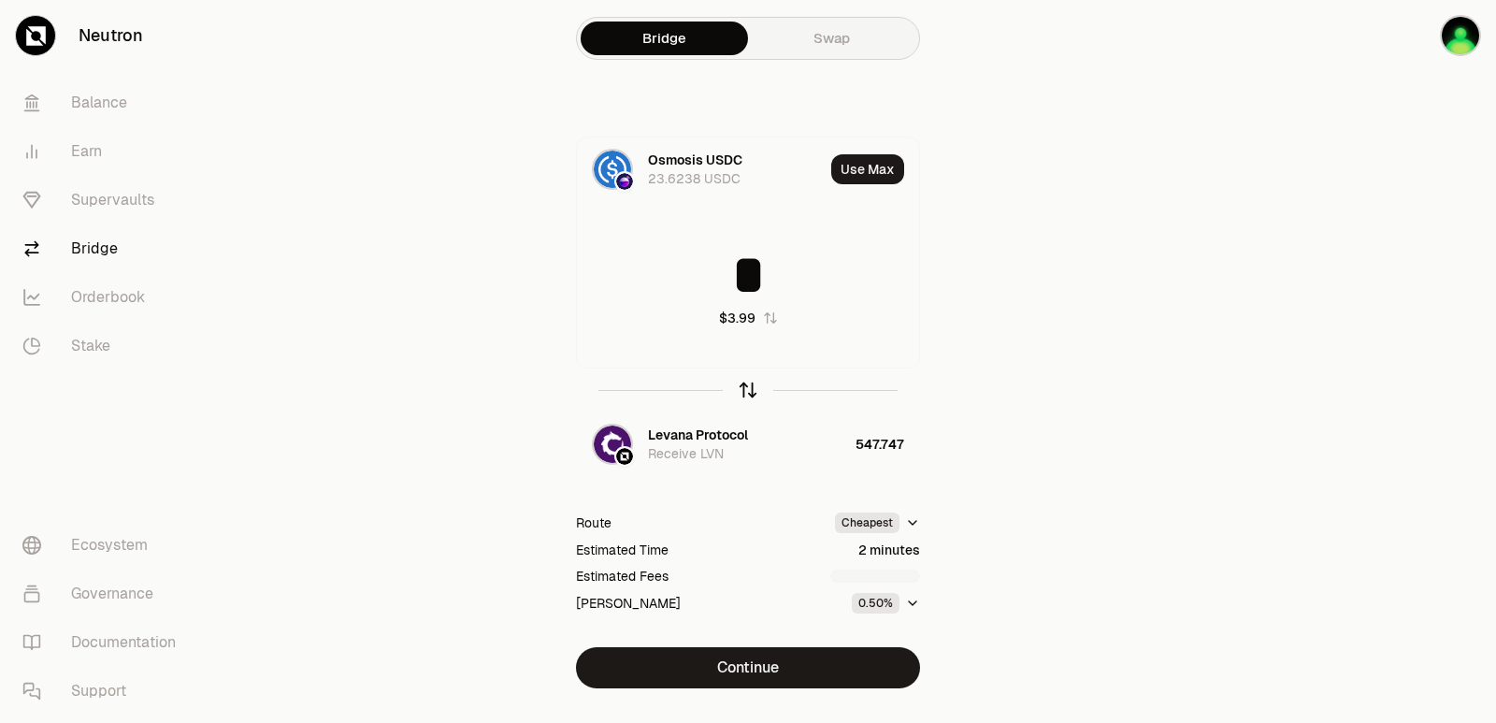
type input "*"
click at [747, 393] on icon "button" at bounding box center [747, 389] width 21 height 21
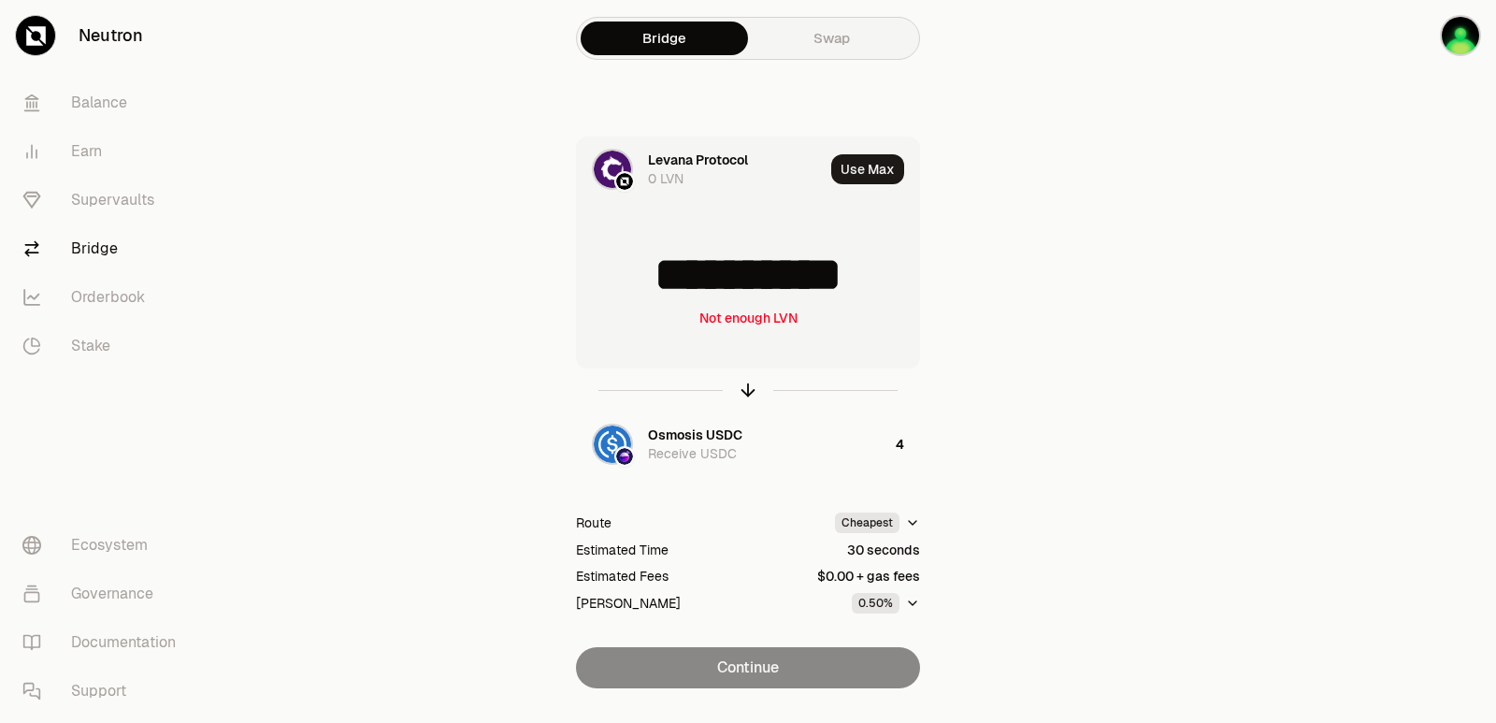
scroll to position [3, 0]
drag, startPoint x: 885, startPoint y: 274, endPoint x: 669, endPoint y: 291, distance: 216.6
click at [669, 291] on input "**********" at bounding box center [748, 275] width 342 height 56
type input "***"
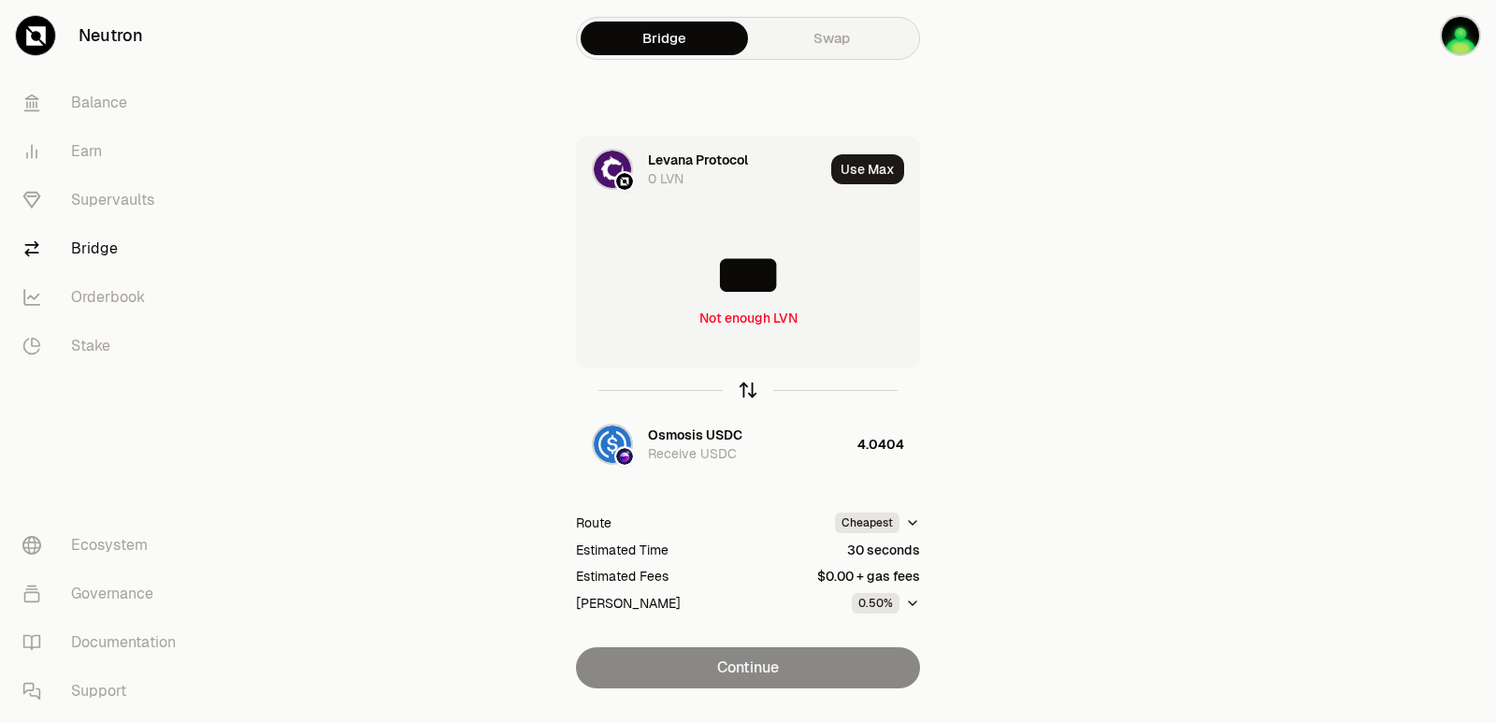
click at [749, 389] on icon "button" at bounding box center [747, 389] width 21 height 21
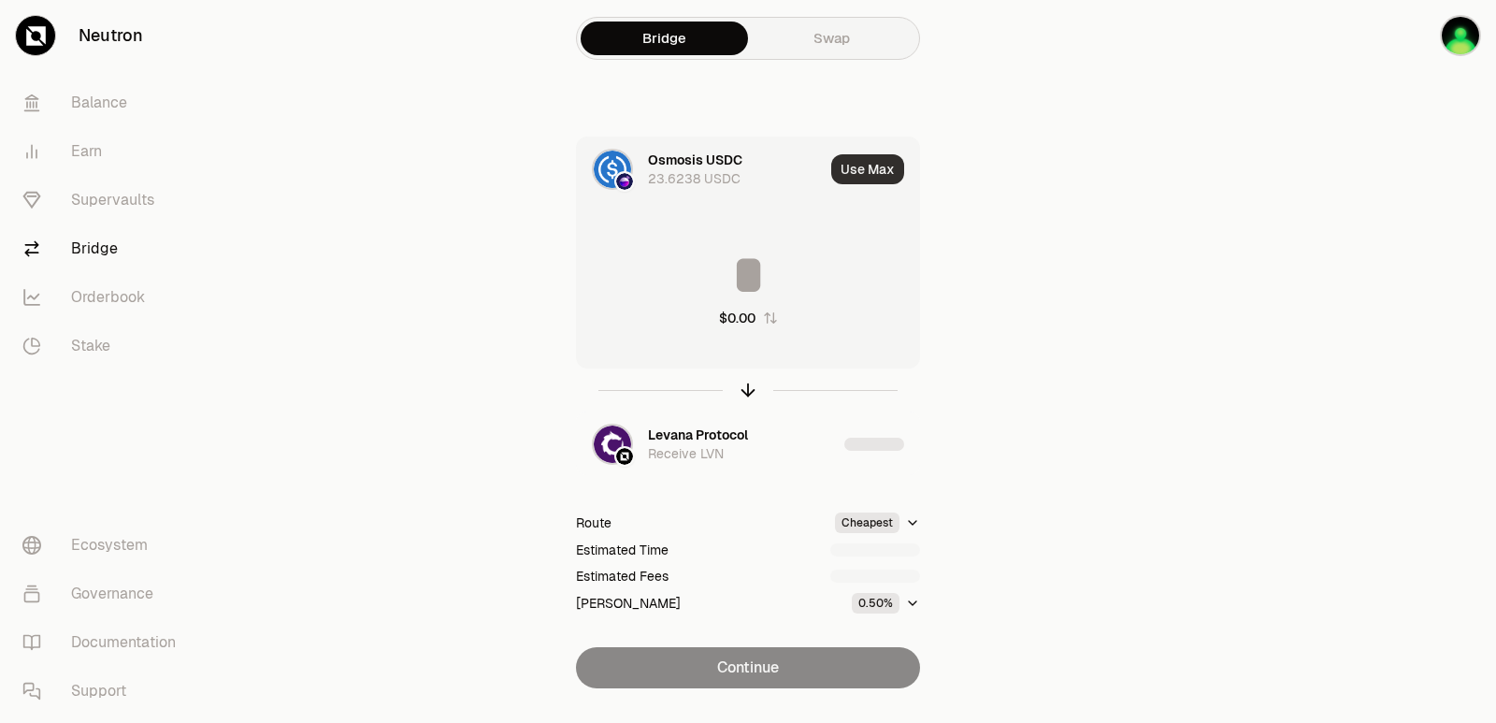
click at [852, 172] on button "Use Max" at bounding box center [867, 169] width 73 height 30
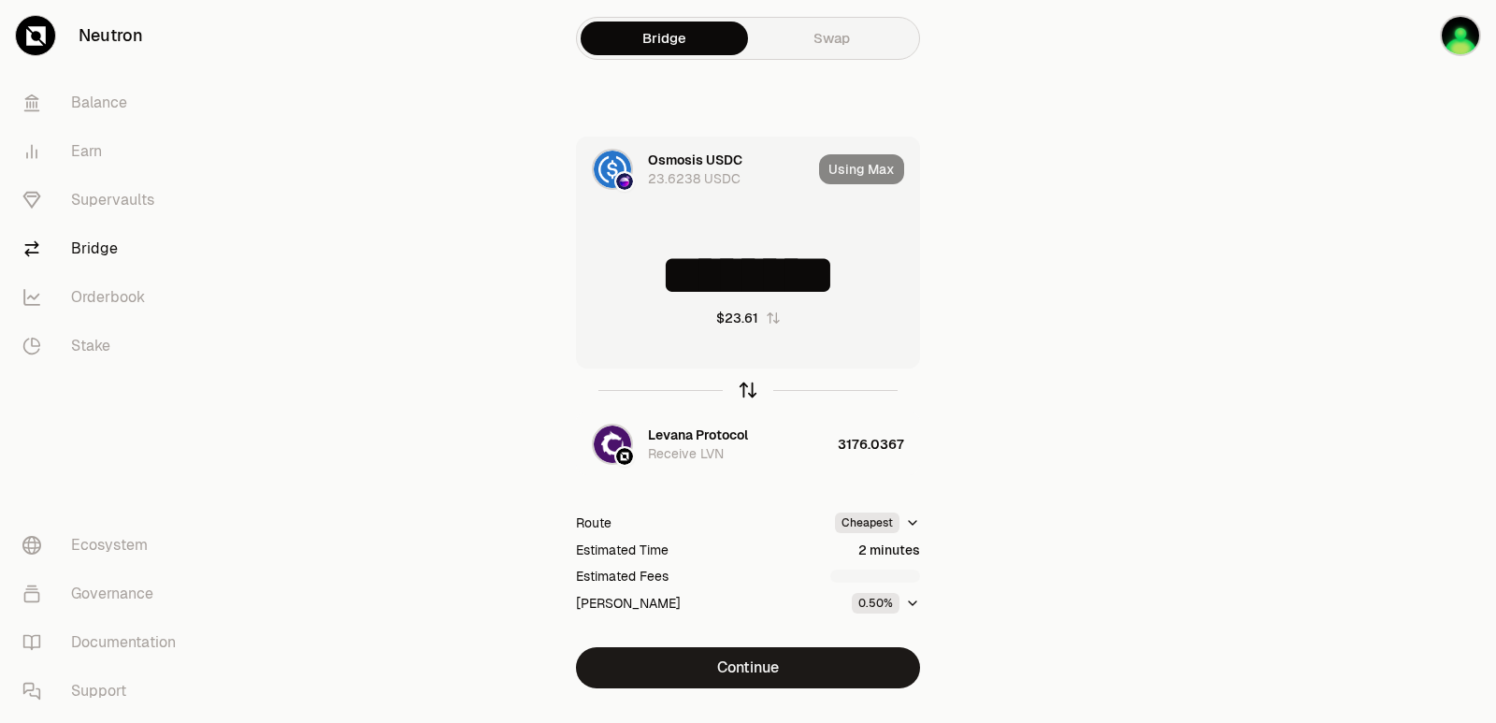
click at [747, 392] on icon "button" at bounding box center [747, 389] width 21 height 21
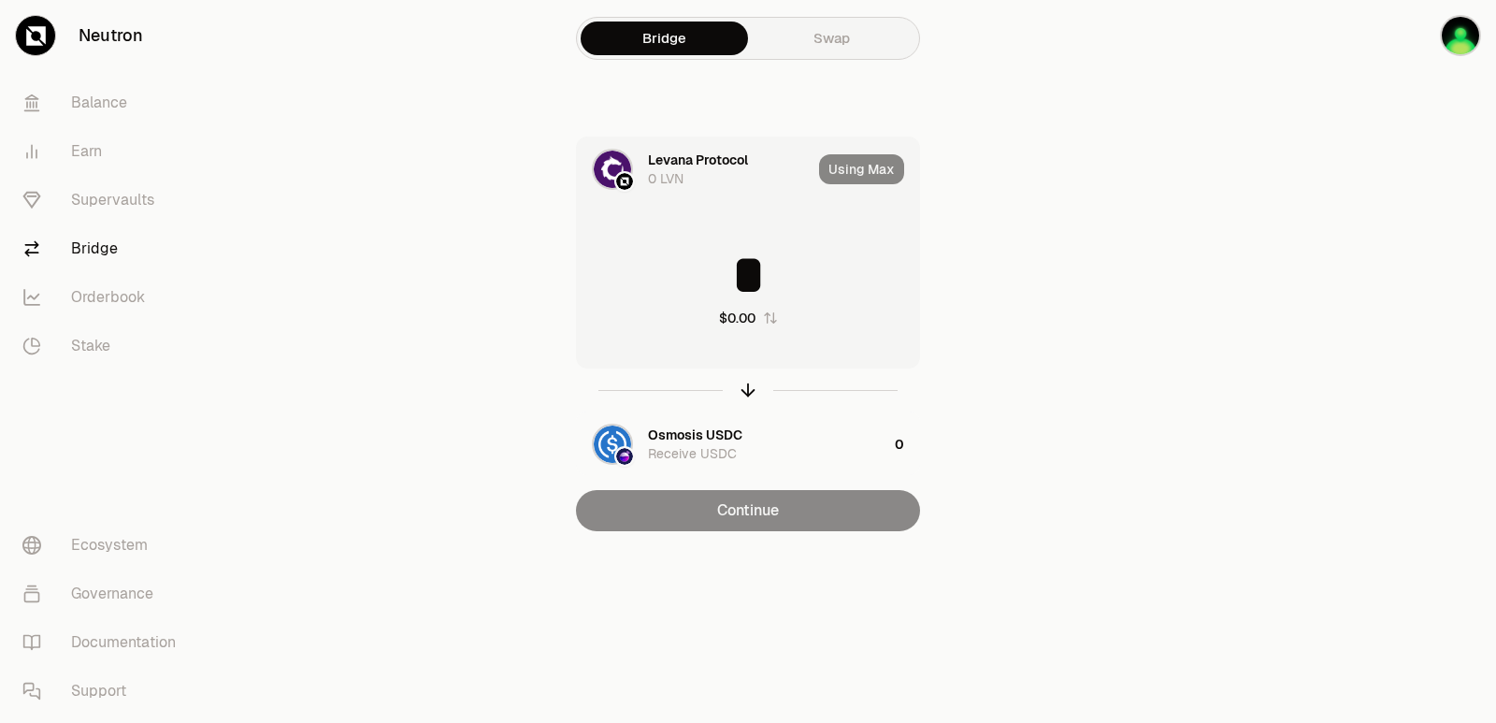
click at [692, 262] on input "*" at bounding box center [748, 275] width 342 height 56
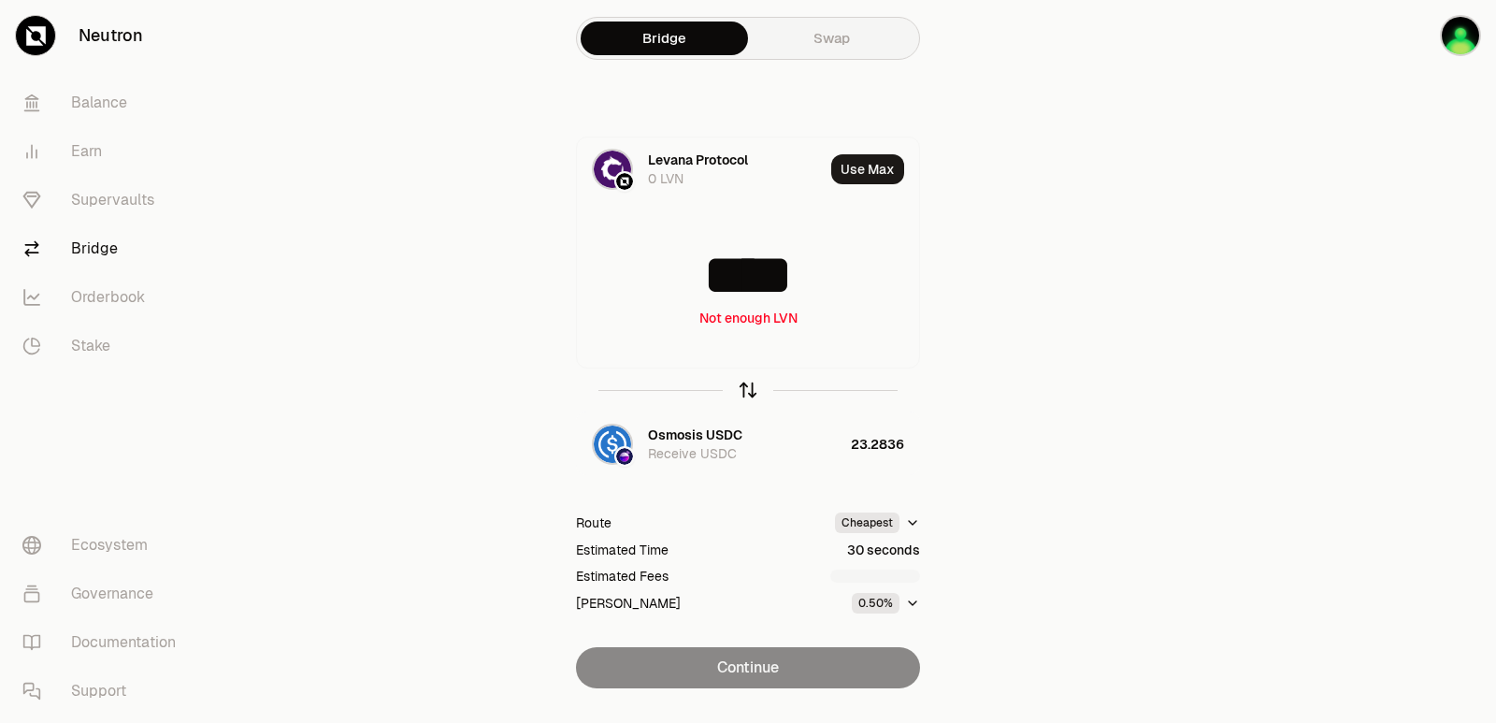
type input "****"
click at [740, 387] on icon "button" at bounding box center [747, 389] width 21 height 21
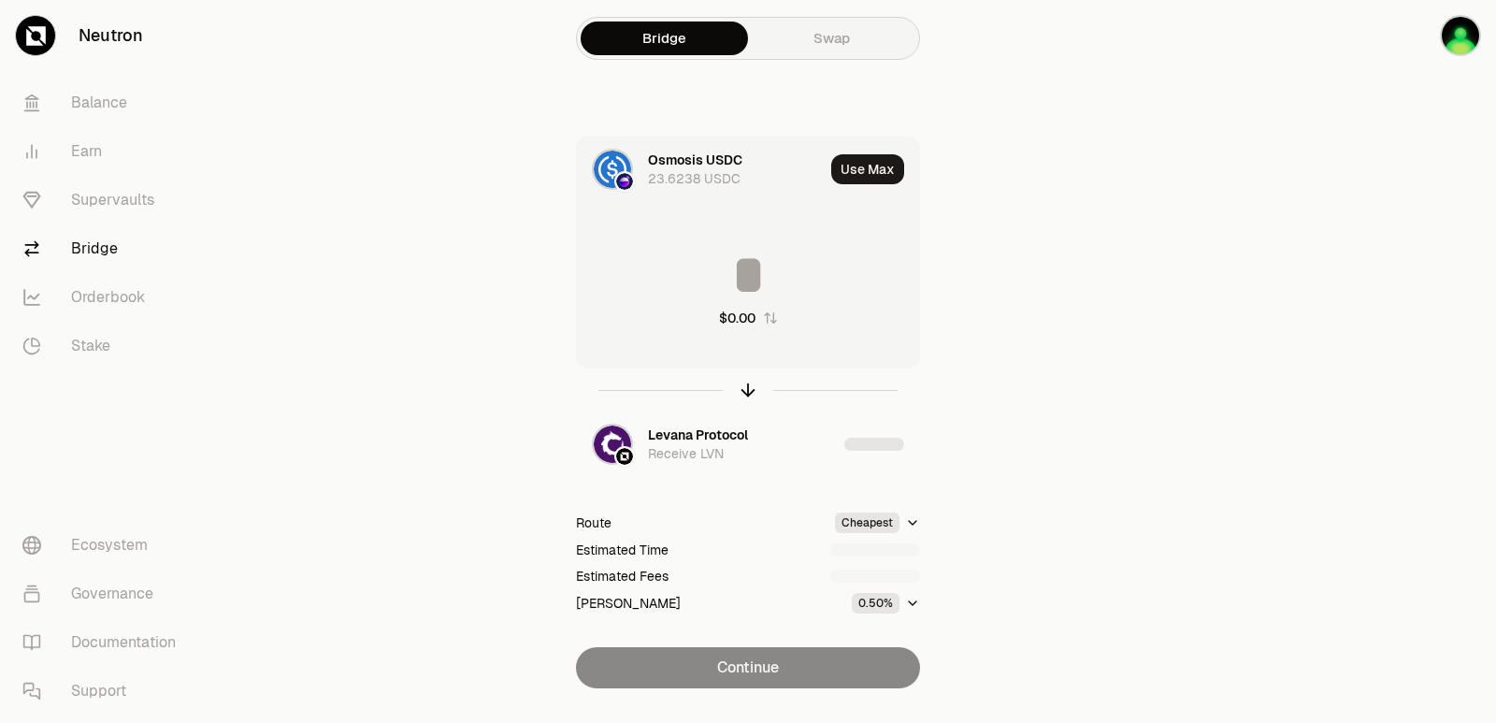
click at [742, 276] on input at bounding box center [748, 275] width 342 height 56
type input "*"
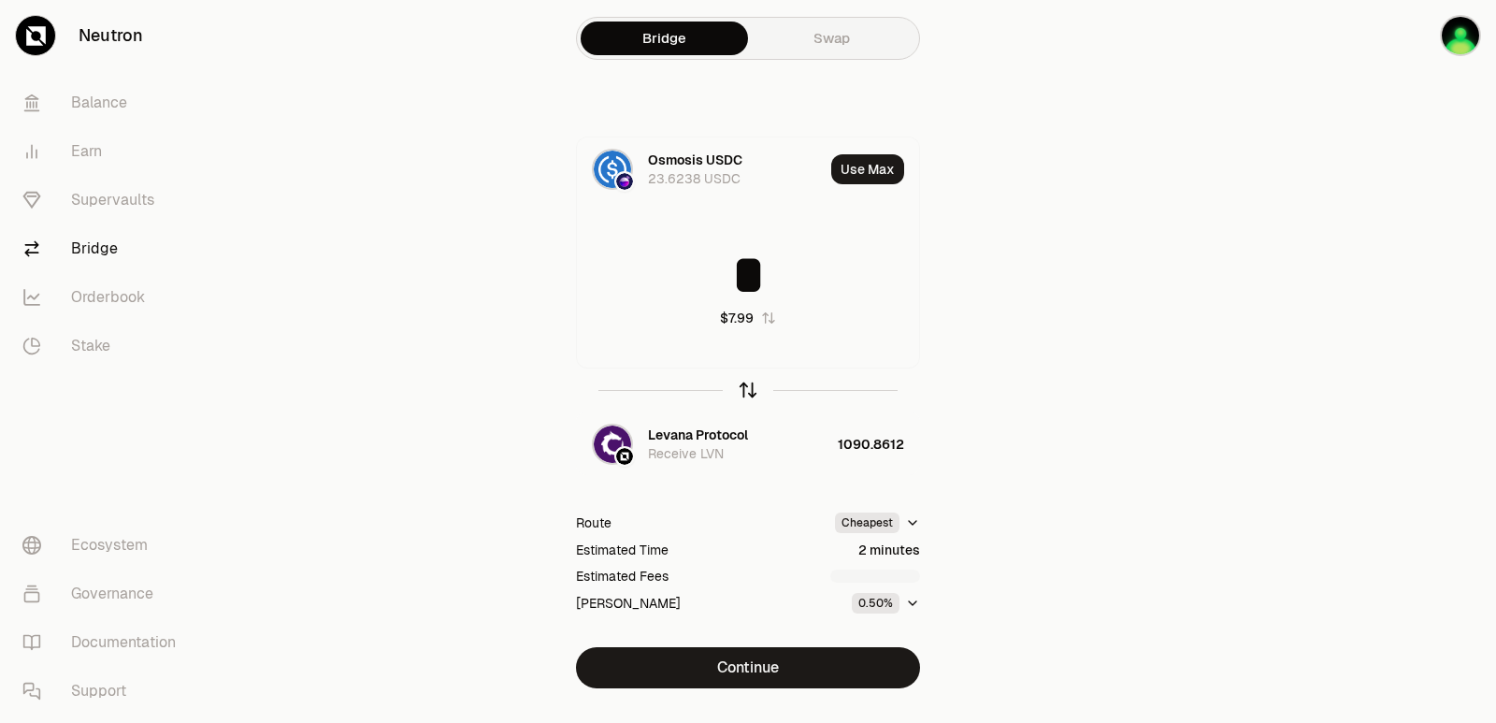
type input "*"
click at [750, 388] on icon "button" at bounding box center [747, 389] width 21 height 21
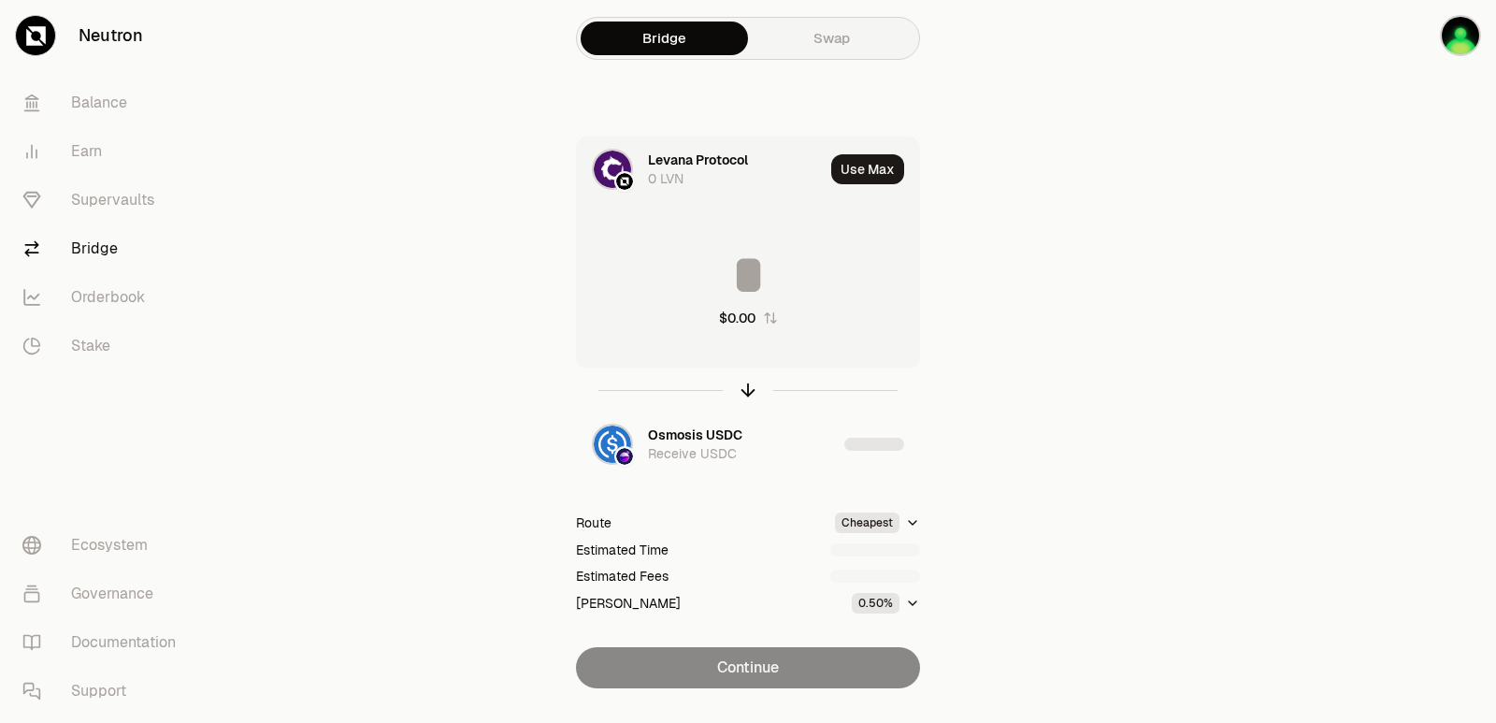
click at [694, 275] on input at bounding box center [748, 275] width 342 height 56
type input "****"
click at [742, 391] on icon "button" at bounding box center [747, 389] width 21 height 21
click at [715, 268] on input at bounding box center [748, 275] width 342 height 56
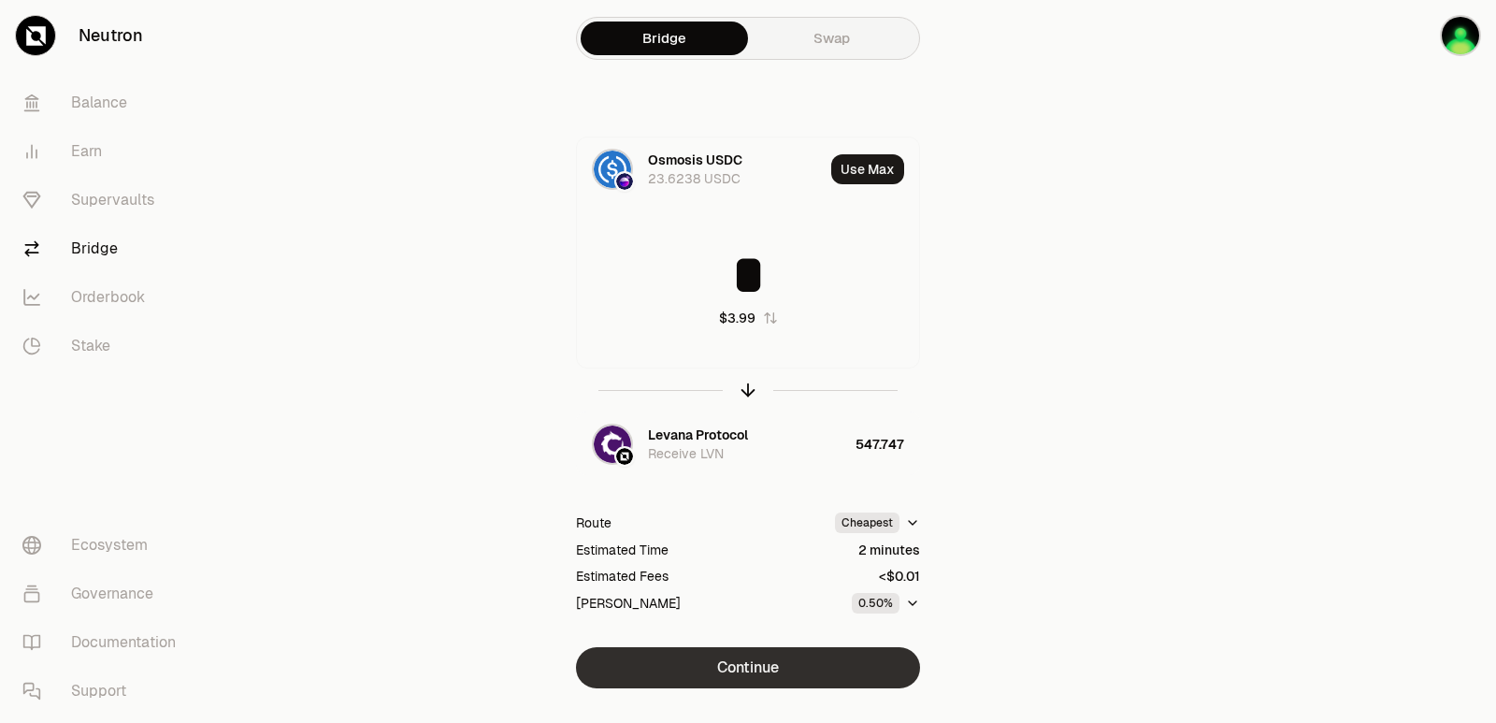
type input "*"
click at [752, 666] on button "Continue" at bounding box center [748, 667] width 344 height 41
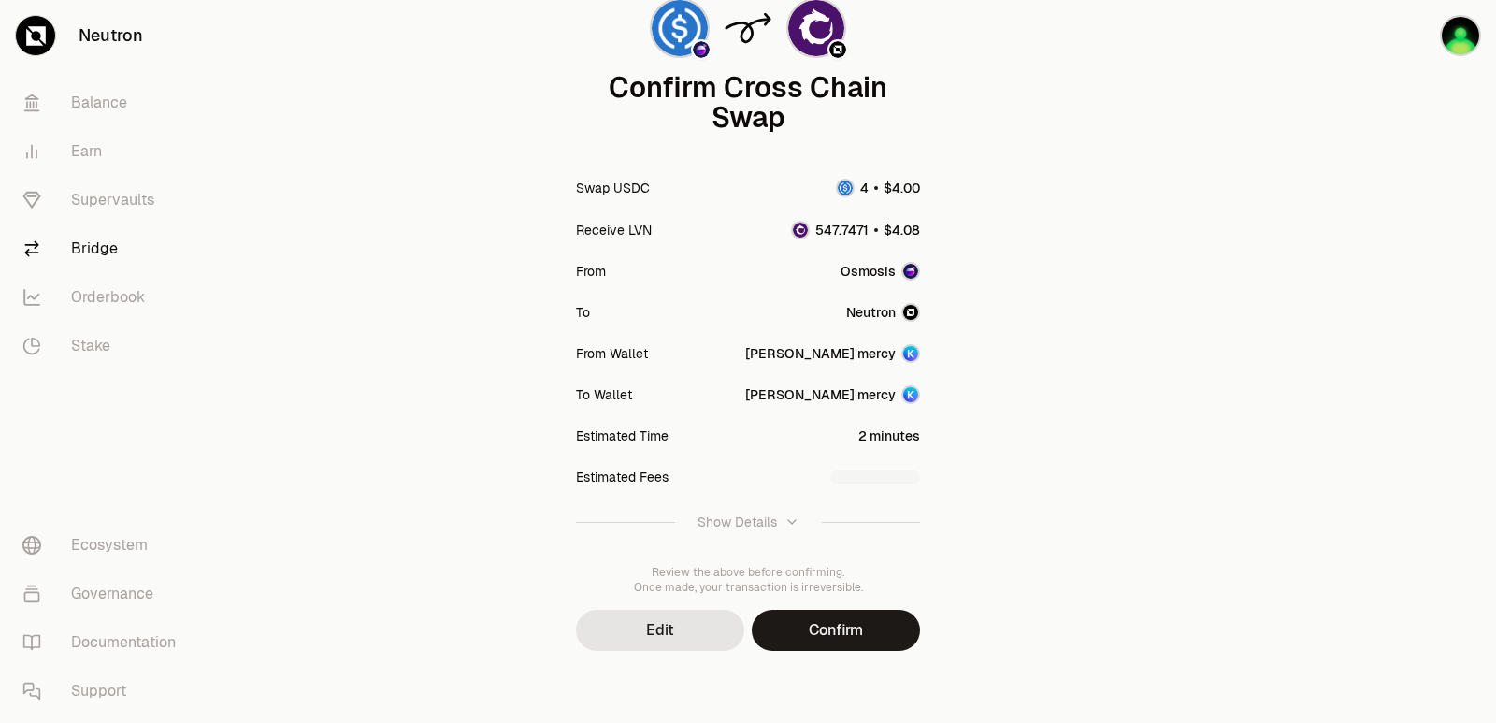
scroll to position [154, 0]
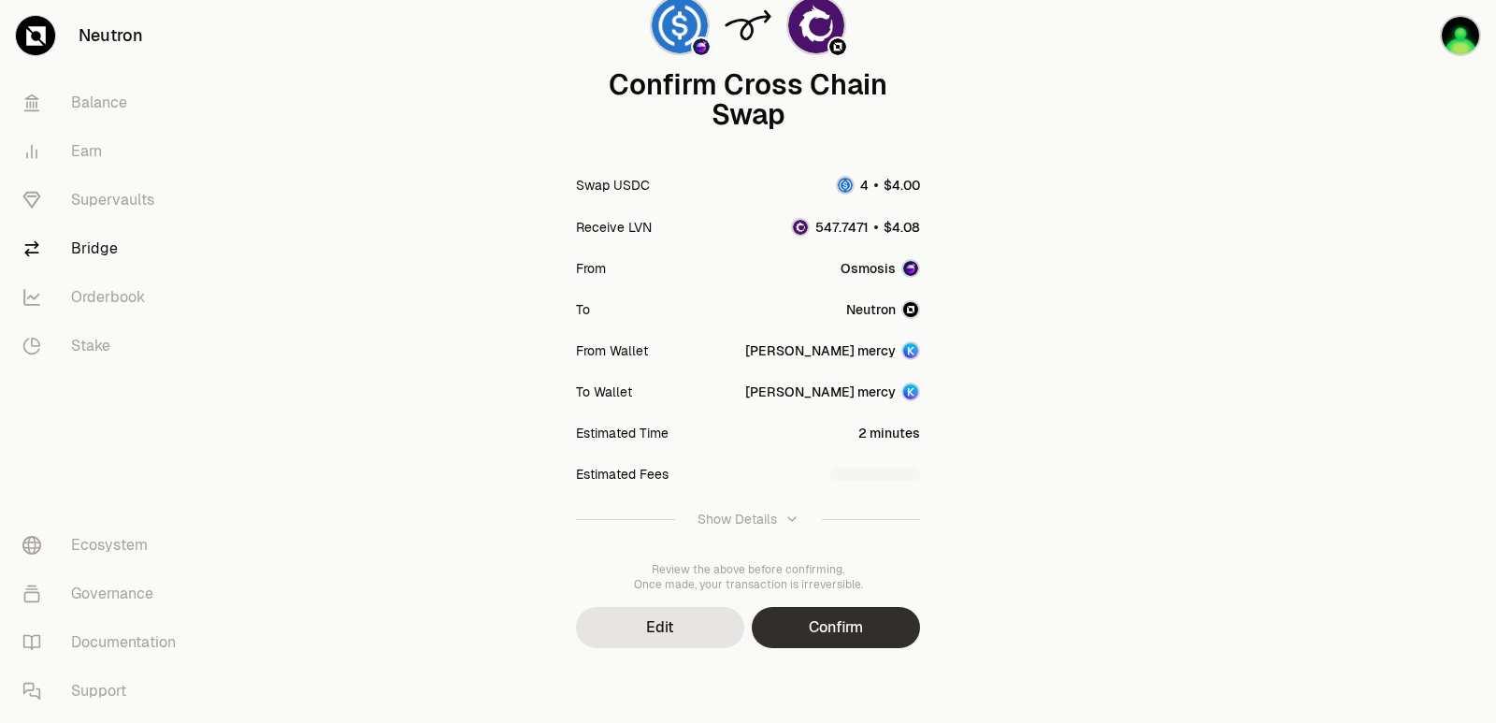
click at [833, 640] on button "Confirm" at bounding box center [836, 627] width 168 height 41
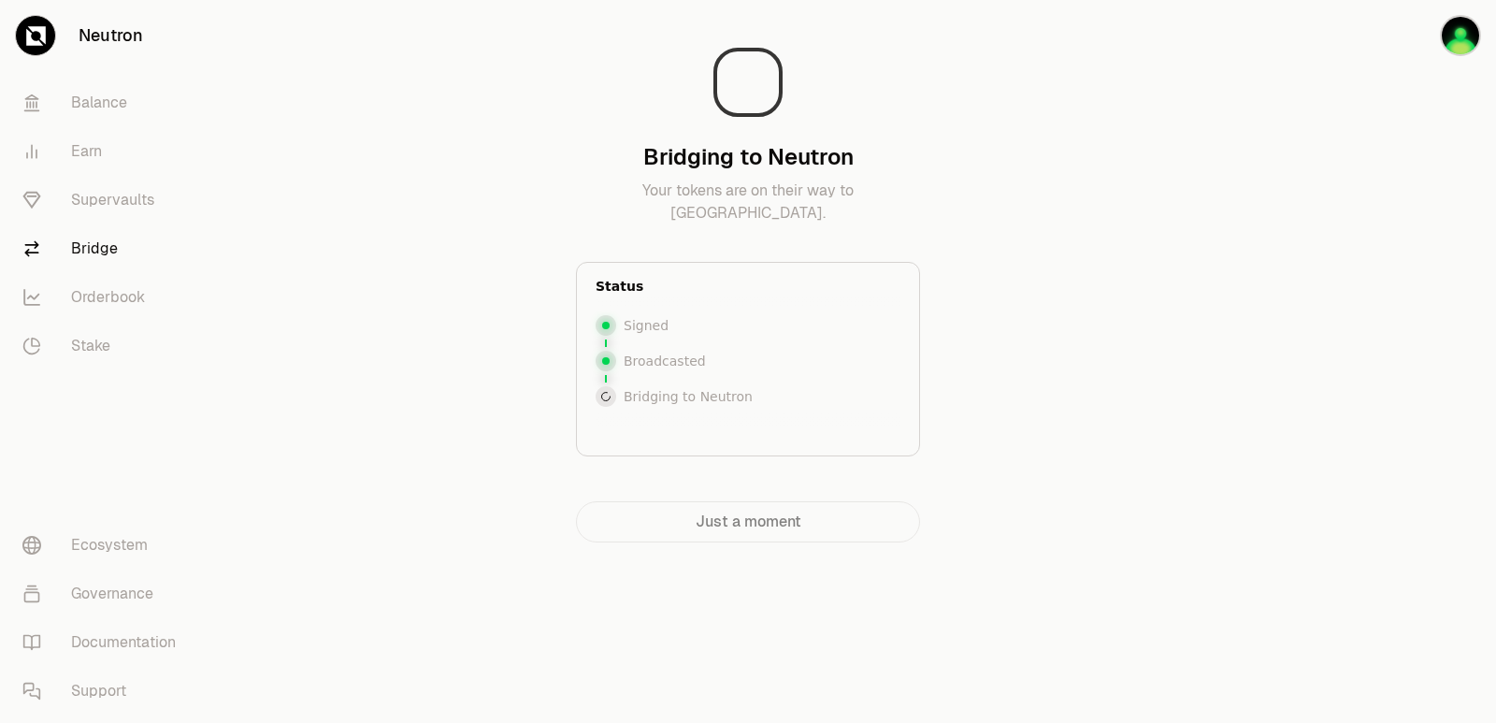
click at [1307, 375] on div at bounding box center [1390, 308] width 209 height 617
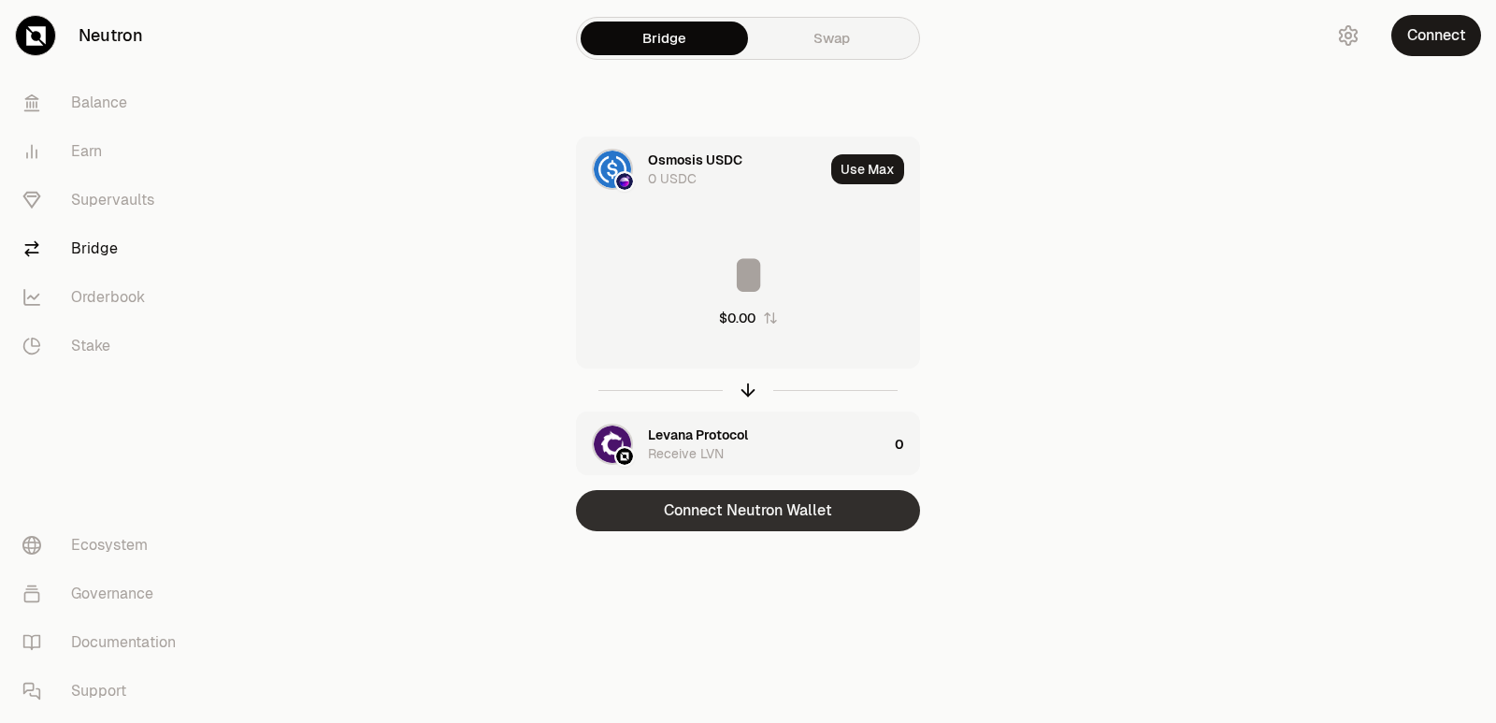
click at [723, 526] on button "Connect Neutron Wallet" at bounding box center [748, 510] width 344 height 41
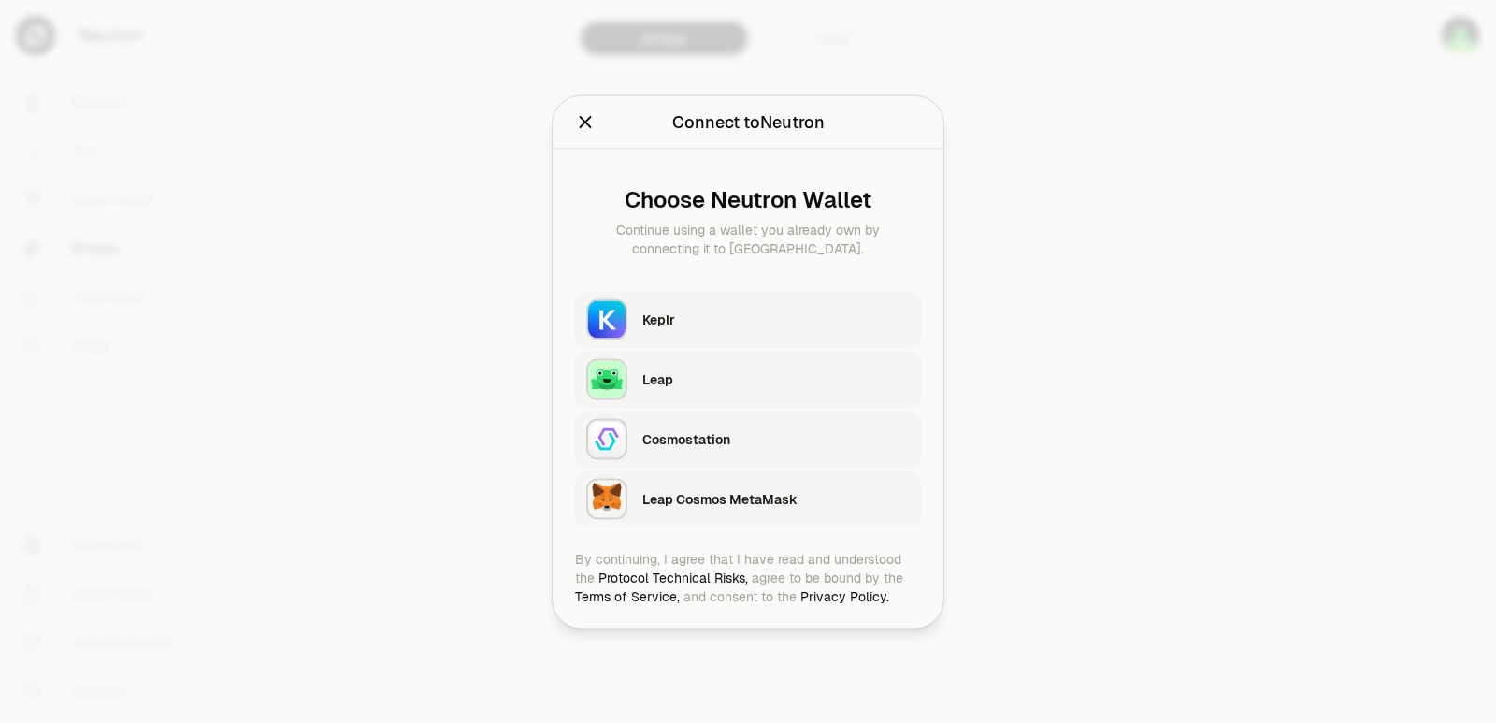
click at [703, 336] on div "Keplr" at bounding box center [781, 318] width 279 height 43
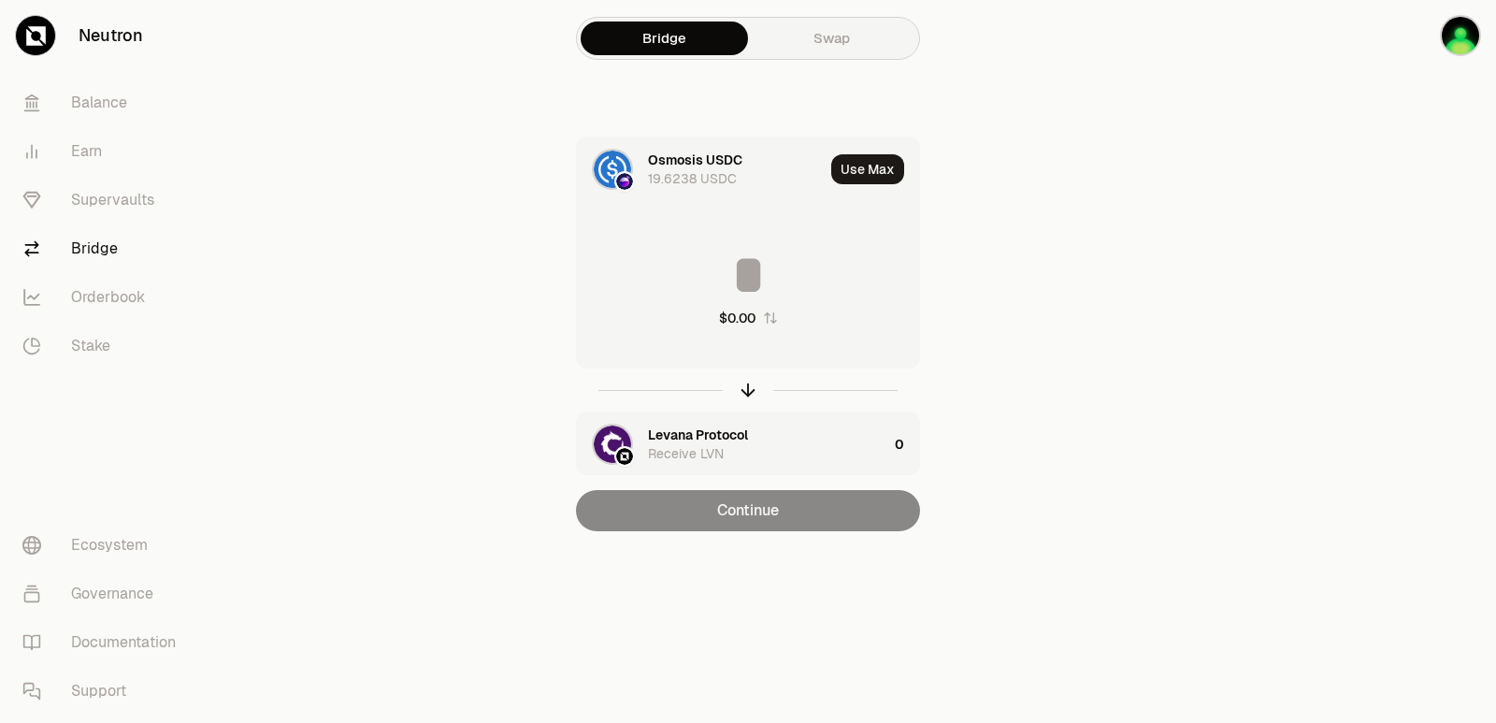
click at [861, 167] on button "Use Max" at bounding box center [867, 169] width 73 height 30
type input "********"
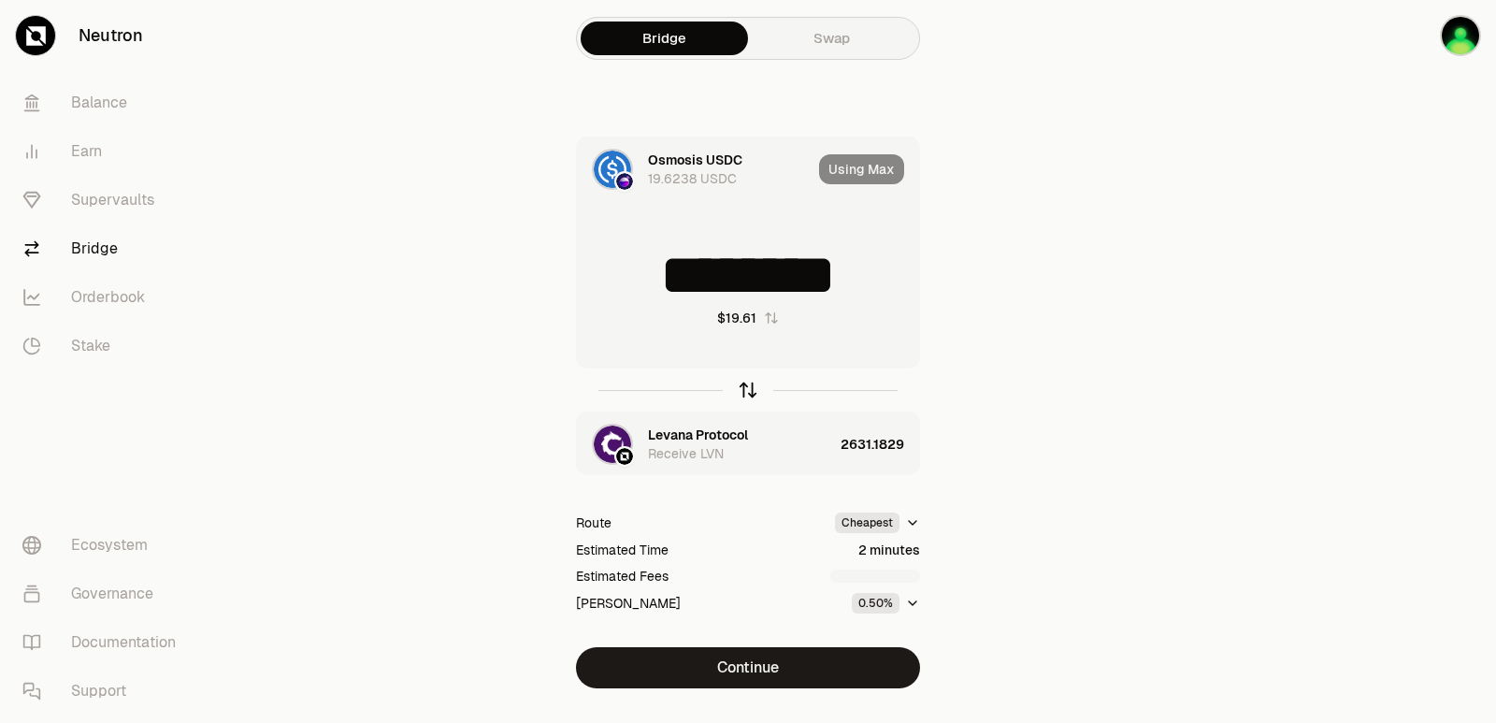
click at [745, 390] on icon "button" at bounding box center [747, 389] width 21 height 21
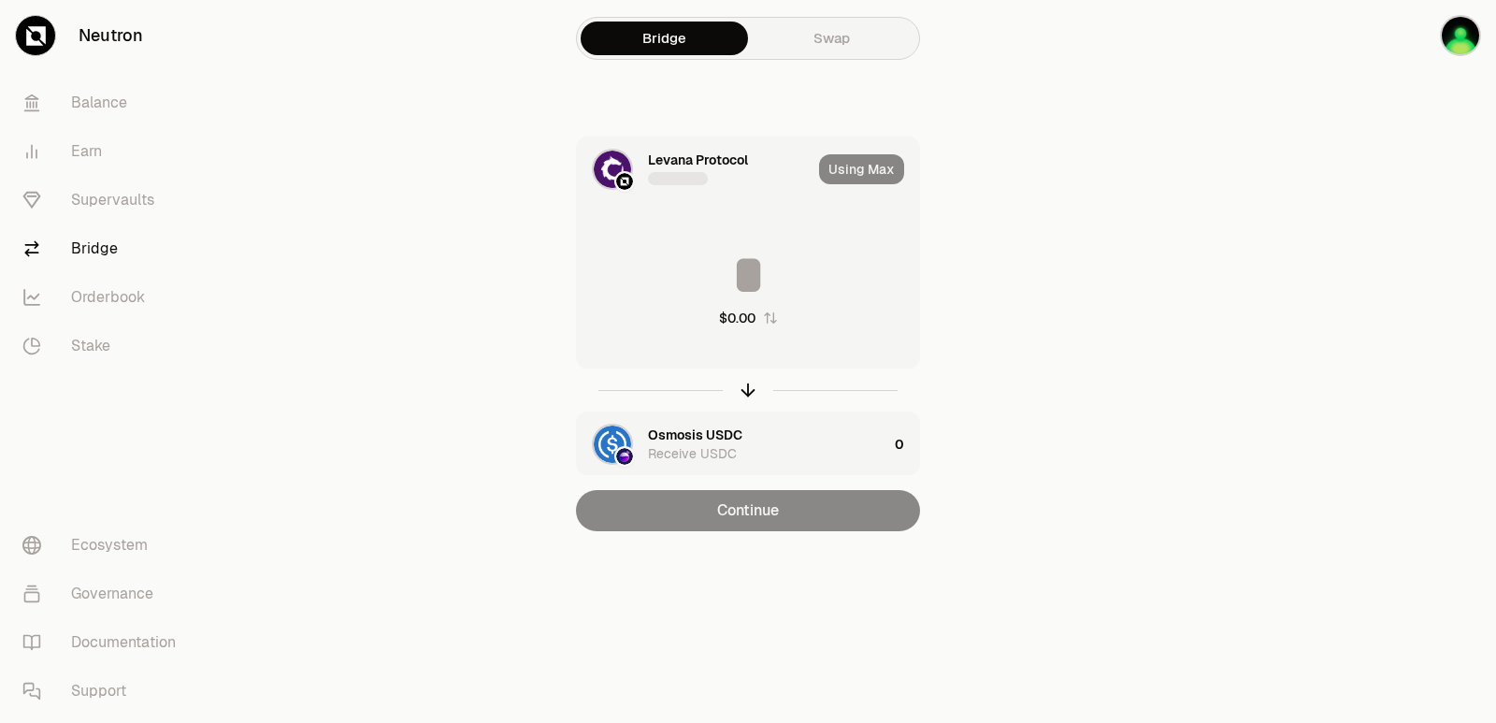
type input "**********"
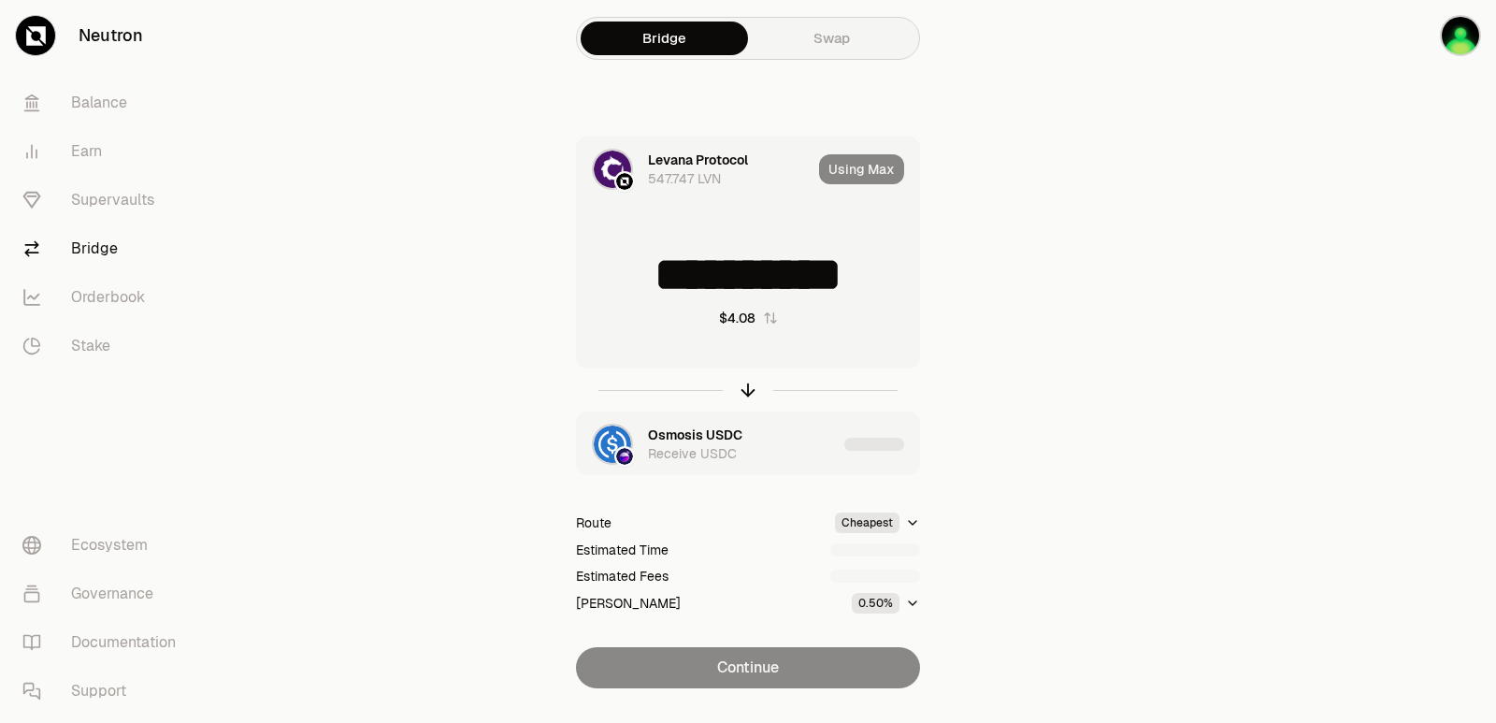
click at [854, 179] on div "Using Max" at bounding box center [869, 169] width 100 height 64
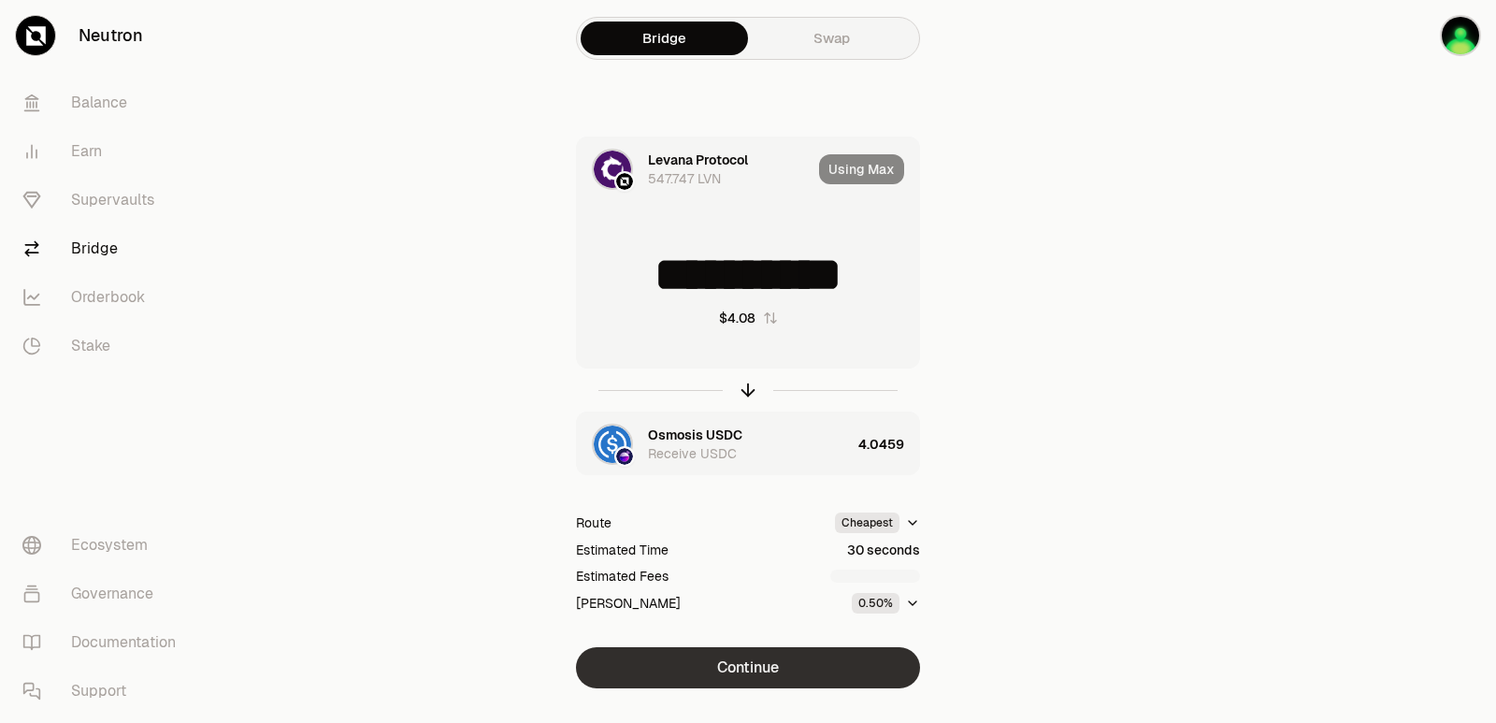
click at [726, 687] on button "Continue" at bounding box center [748, 667] width 344 height 41
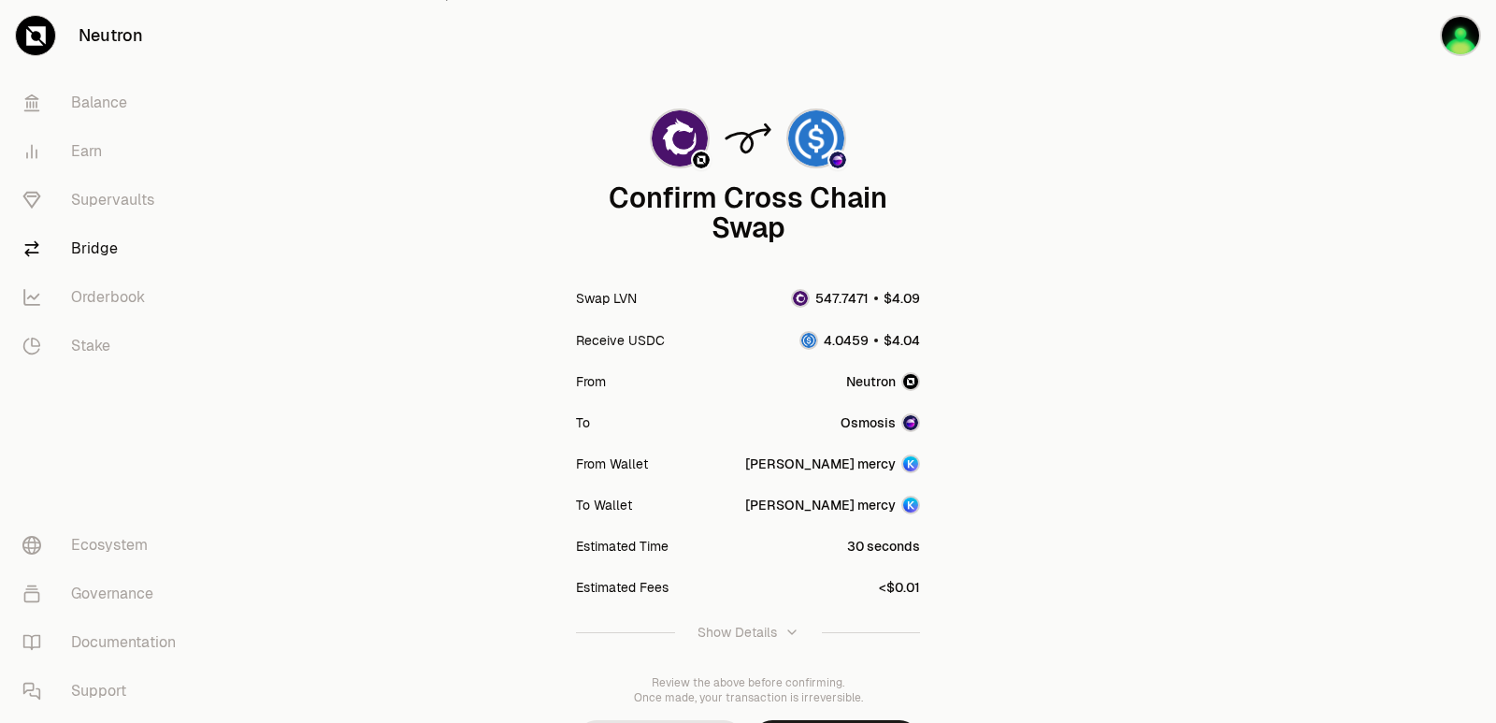
scroll to position [154, 0]
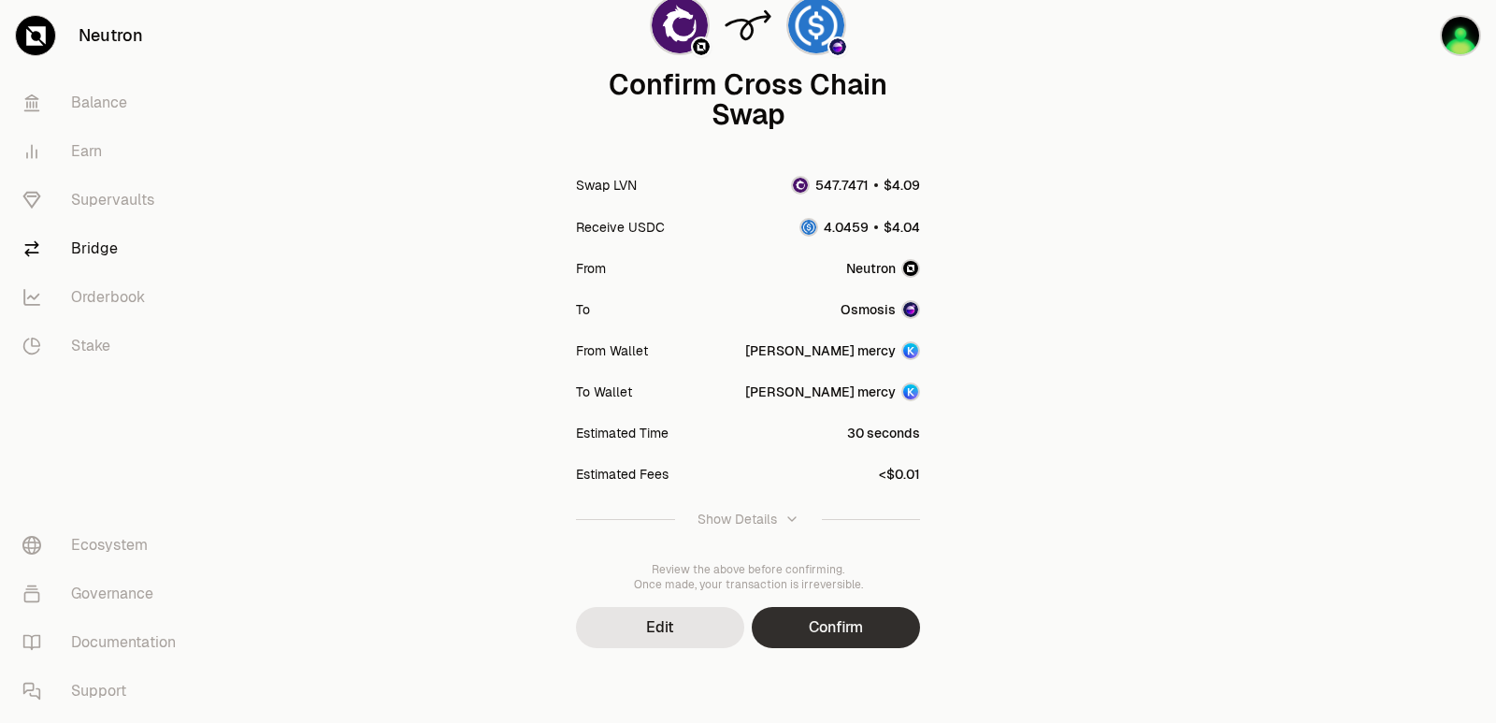
click at [811, 632] on button "Confirm" at bounding box center [836, 627] width 168 height 41
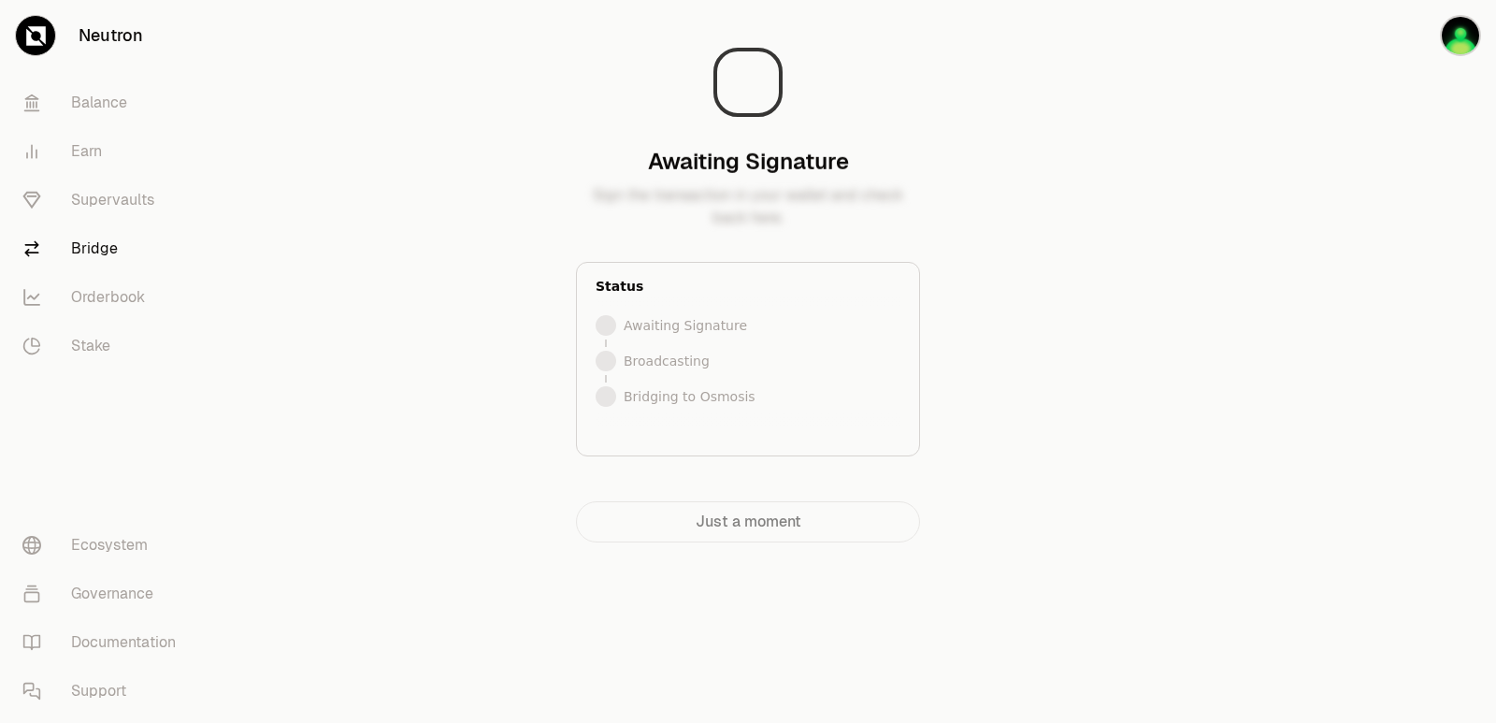
scroll to position [0, 0]
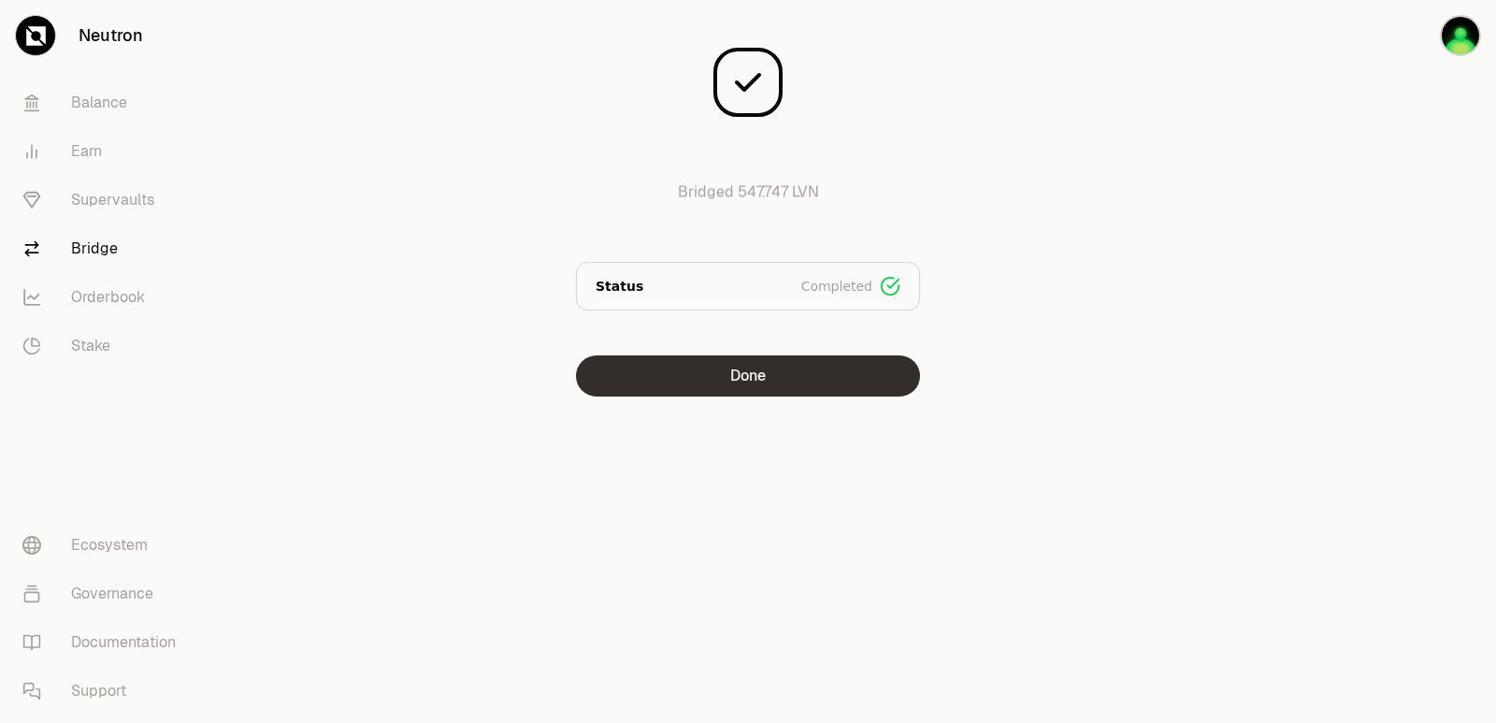
click at [846, 377] on button "Done" at bounding box center [748, 375] width 344 height 41
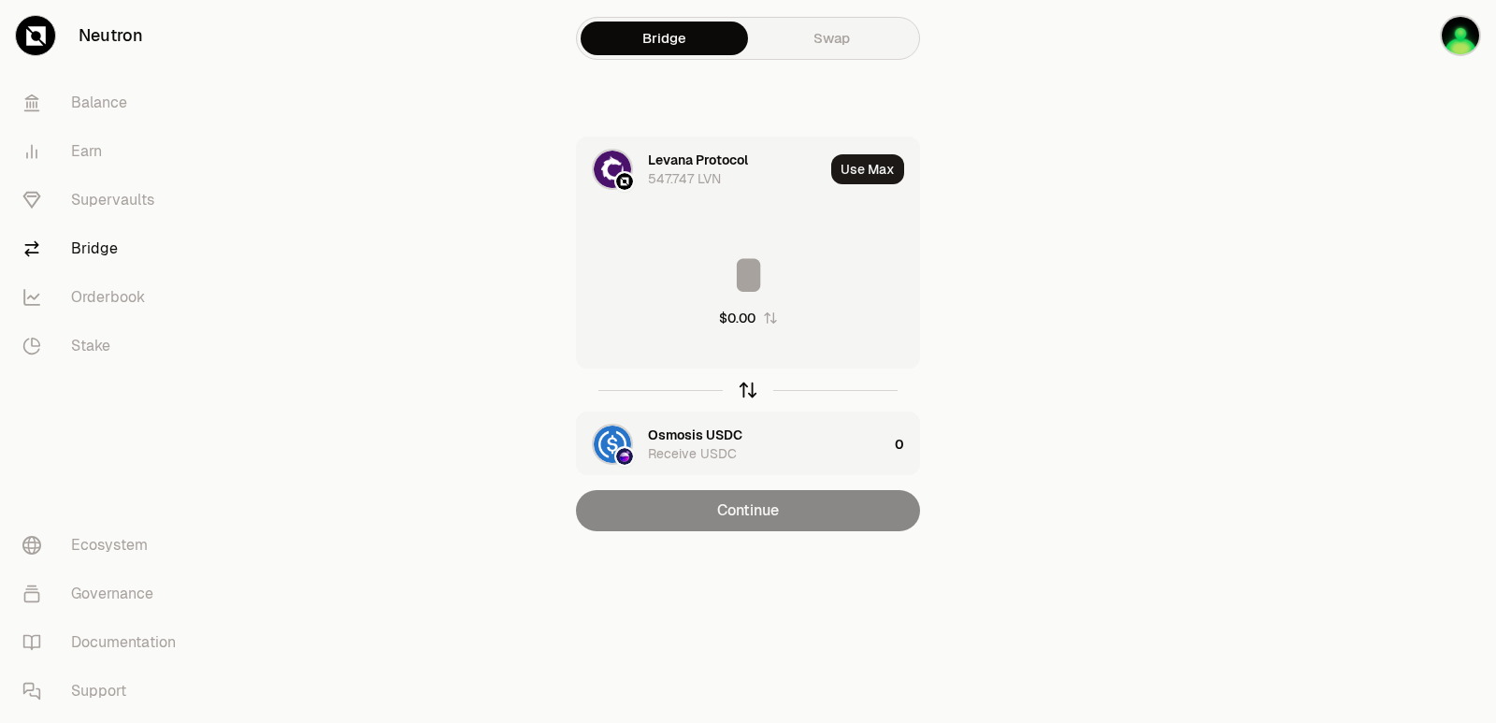
click at [750, 380] on icon "button" at bounding box center [747, 389] width 21 height 21
click at [713, 276] on input at bounding box center [748, 275] width 342 height 56
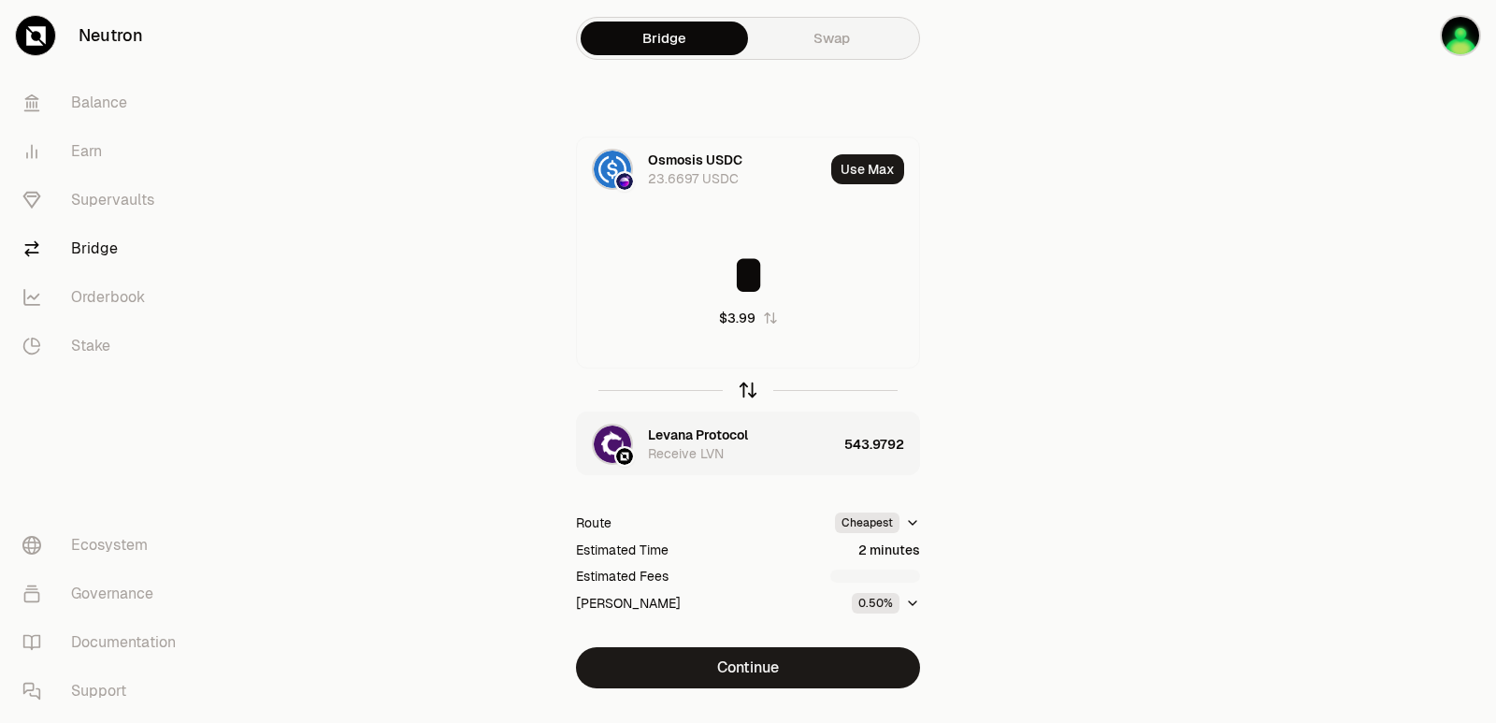
type input "*"
click at [751, 388] on icon "button" at bounding box center [747, 389] width 21 height 21
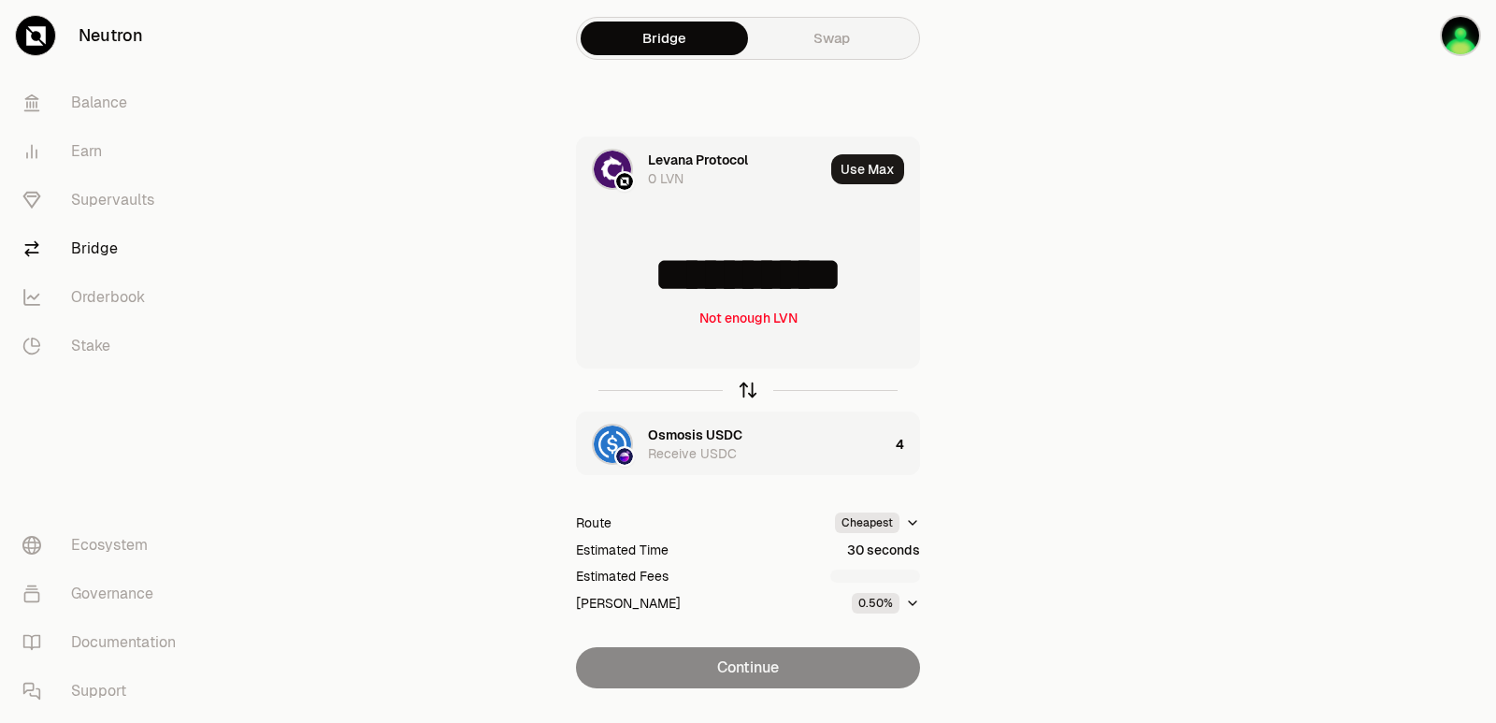
click at [751, 388] on icon "button" at bounding box center [747, 389] width 21 height 21
type input "*"
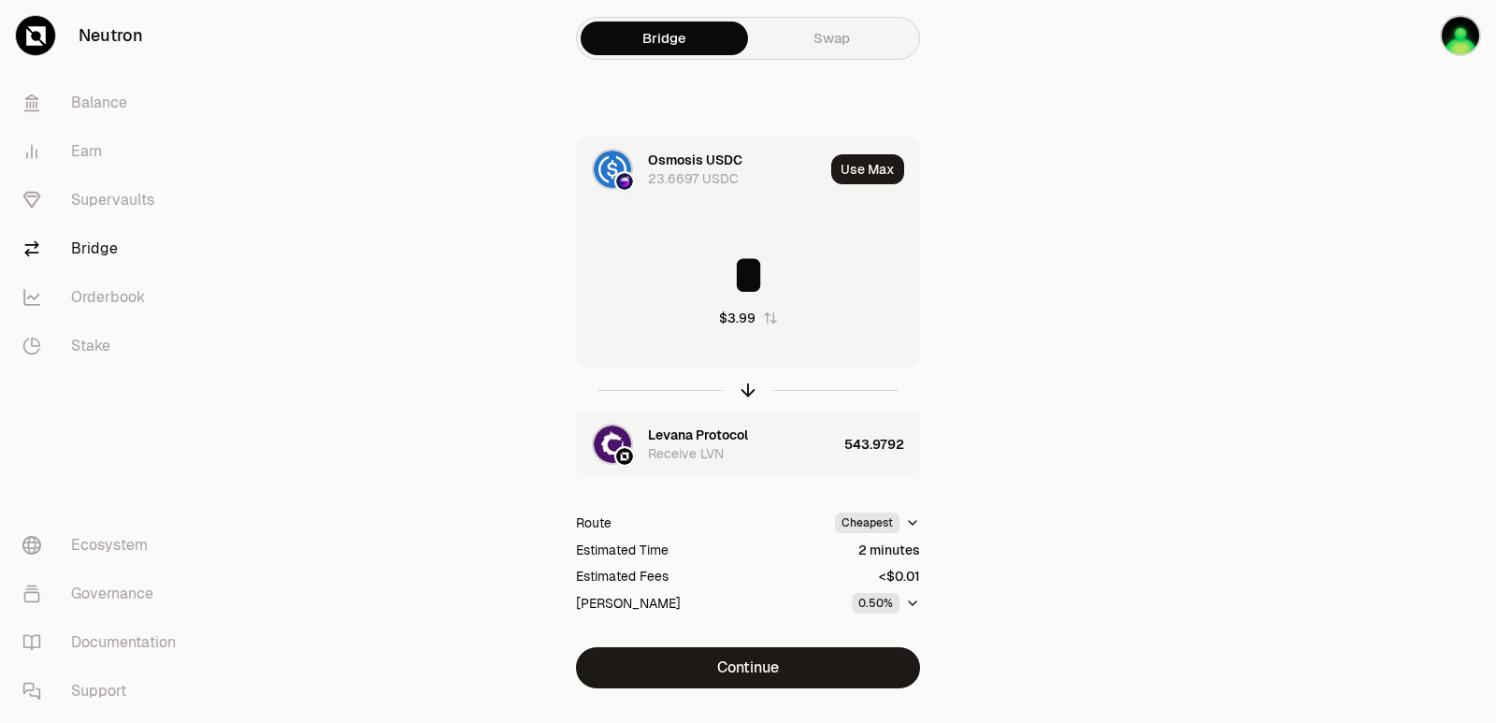
click at [693, 438] on div "Levana Protocol" at bounding box center [698, 434] width 100 height 19
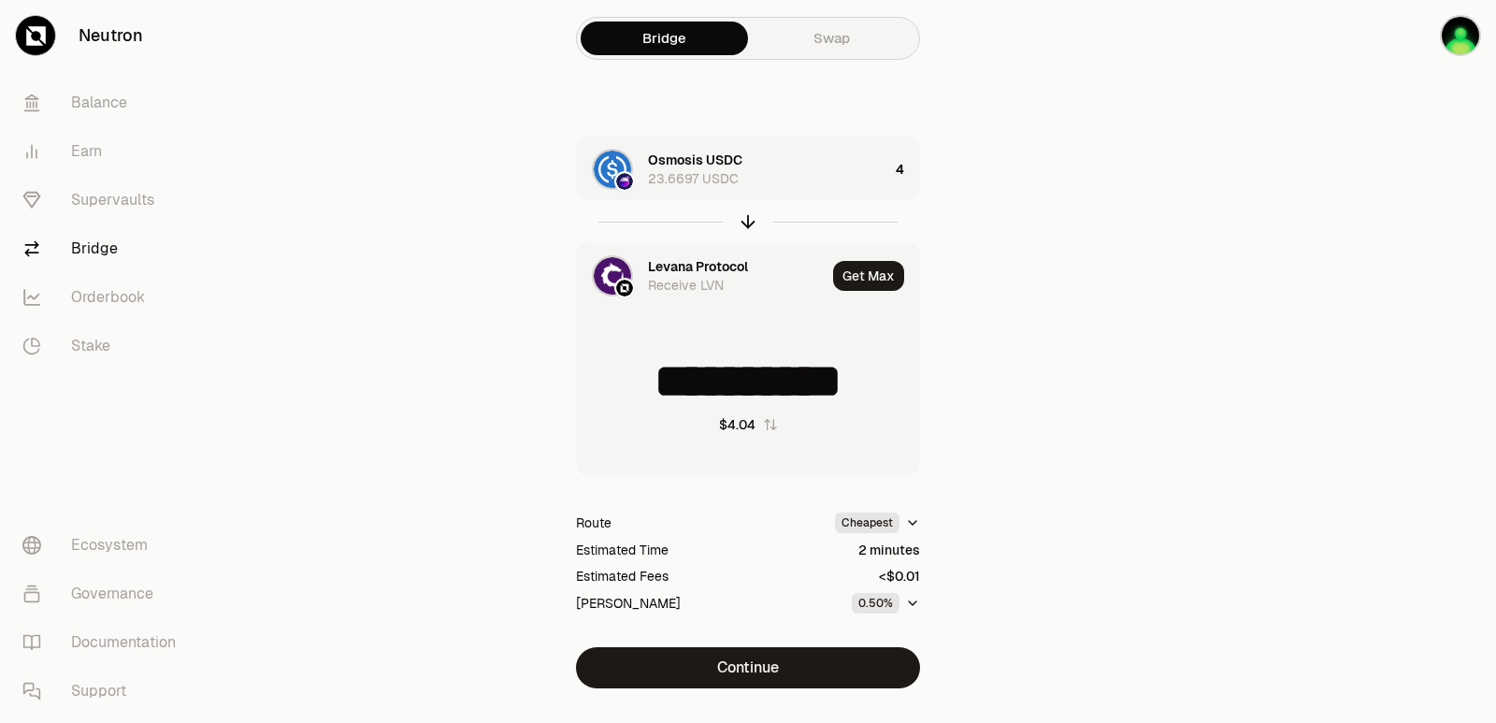
click at [687, 261] on div "Levana Protocol" at bounding box center [698, 266] width 100 height 19
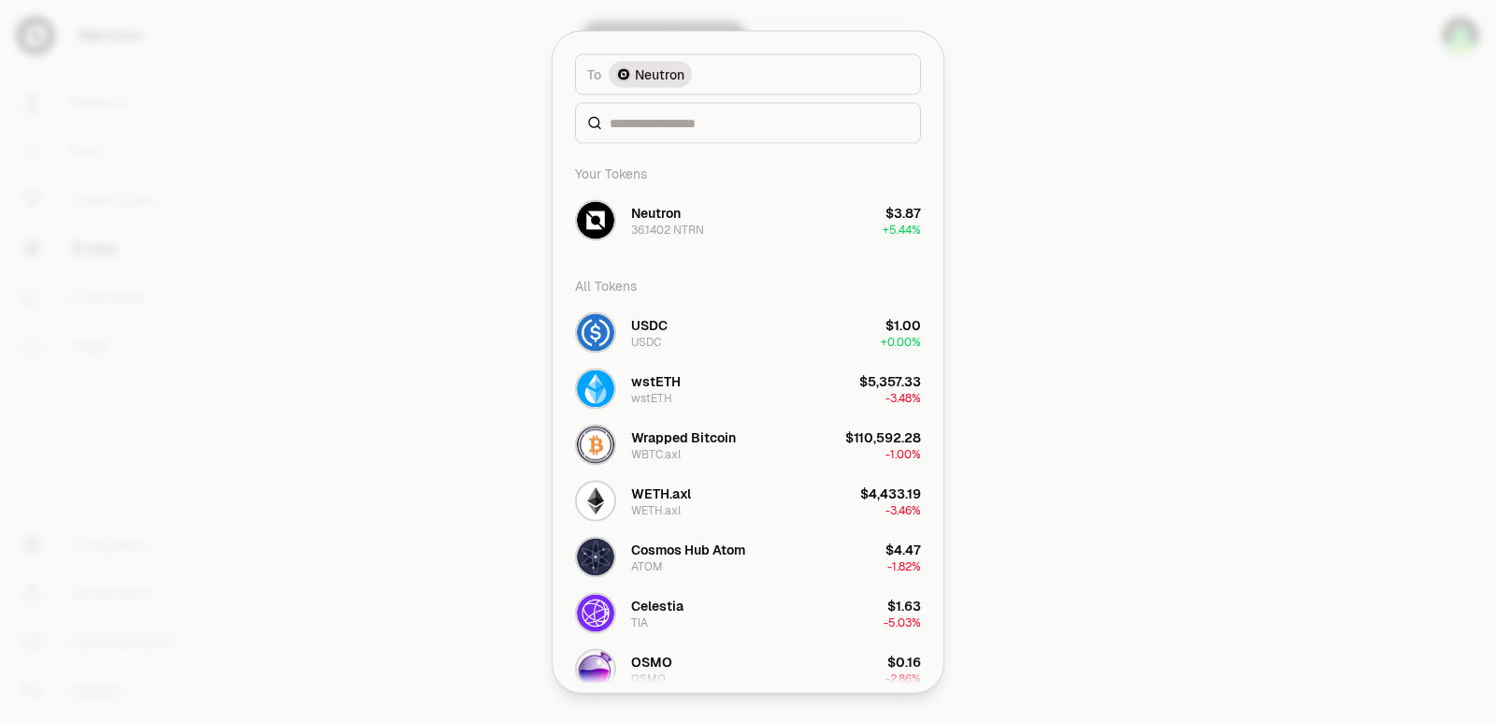
click at [1155, 109] on div at bounding box center [748, 361] width 1496 height 723
